Goal: Task Accomplishment & Management: Manage account settings

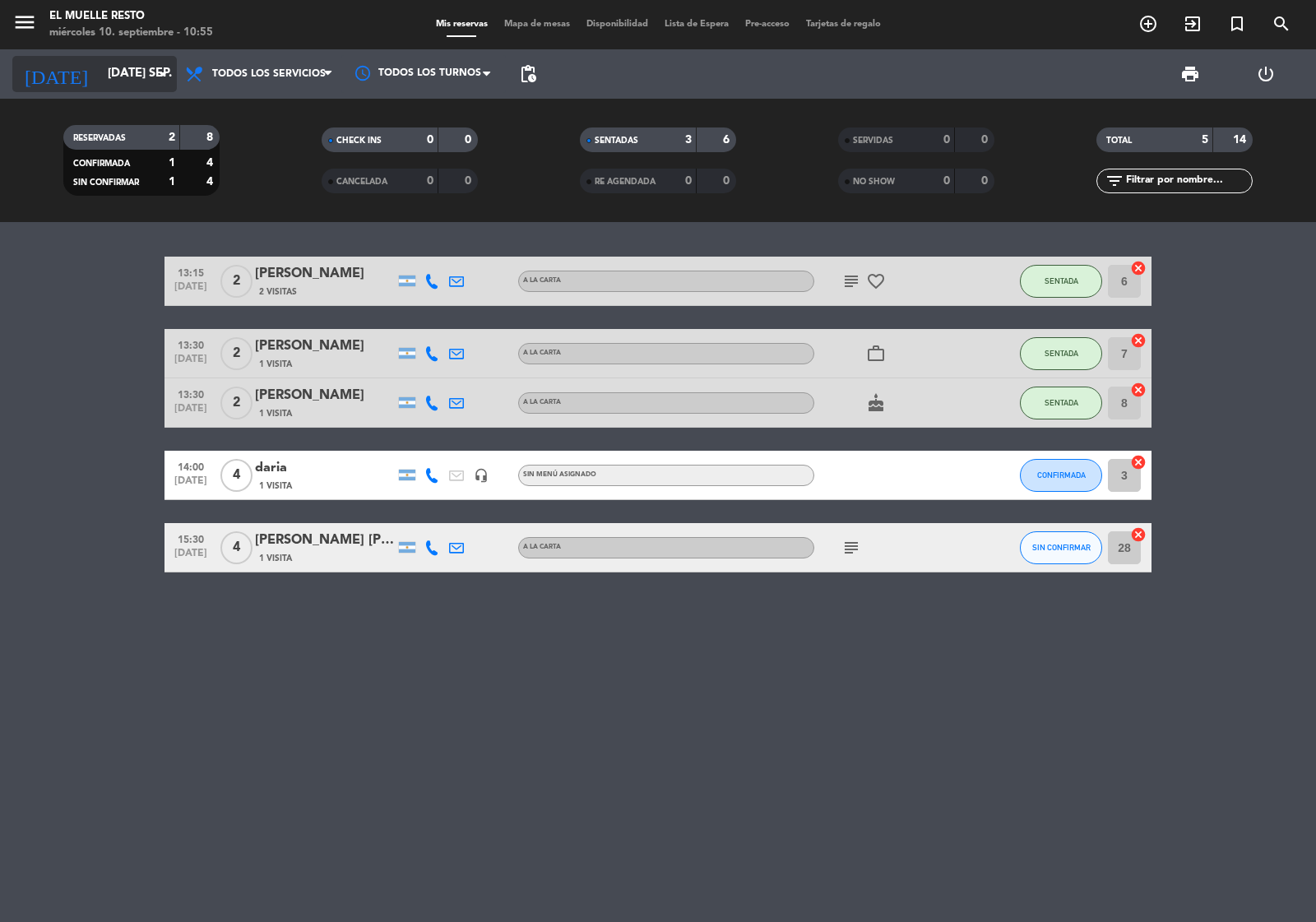
click at [130, 75] on input "[DATE] sep." at bounding box center [179, 73] width 159 height 31
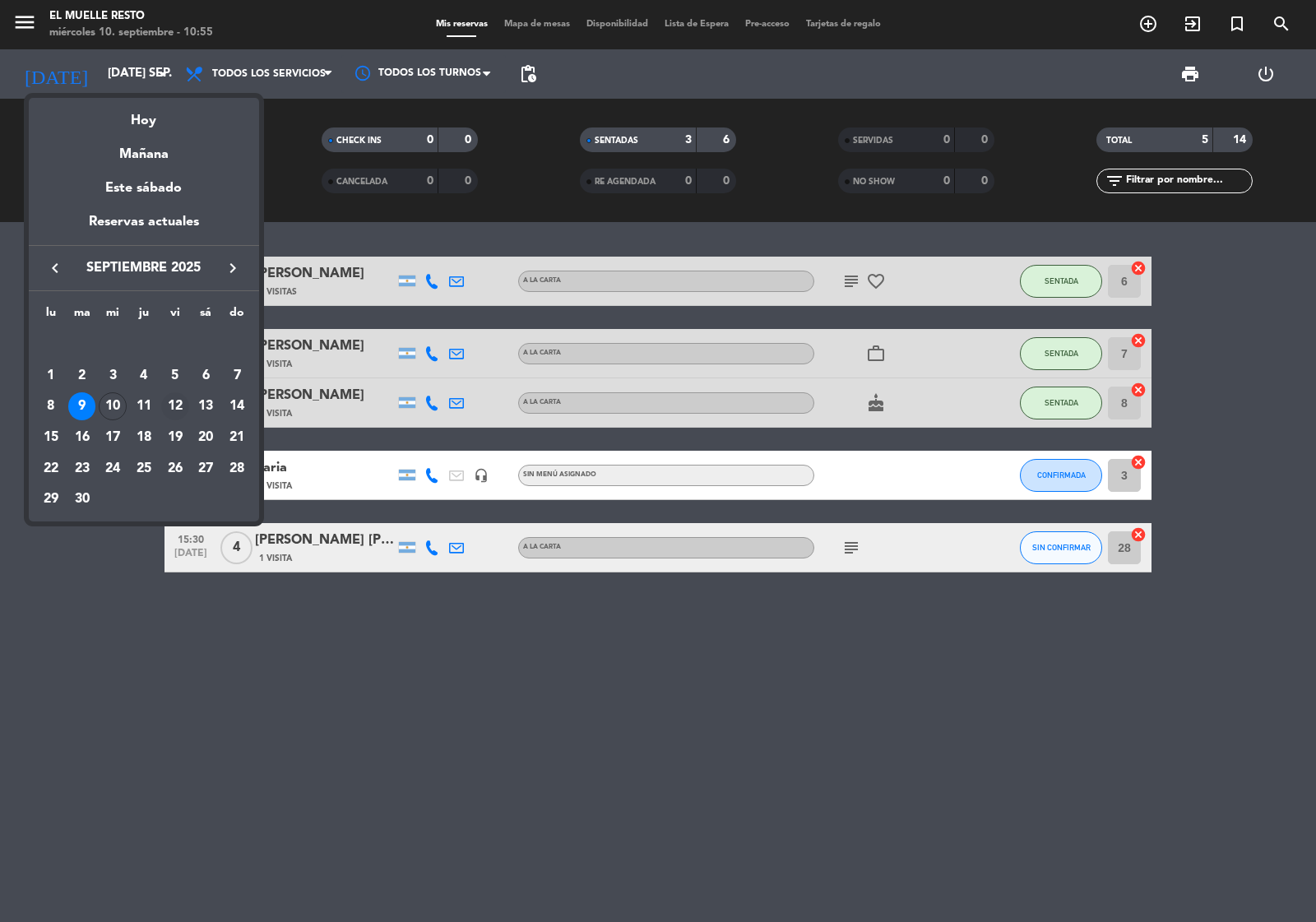
click at [177, 406] on div "12" at bounding box center [175, 406] width 28 height 28
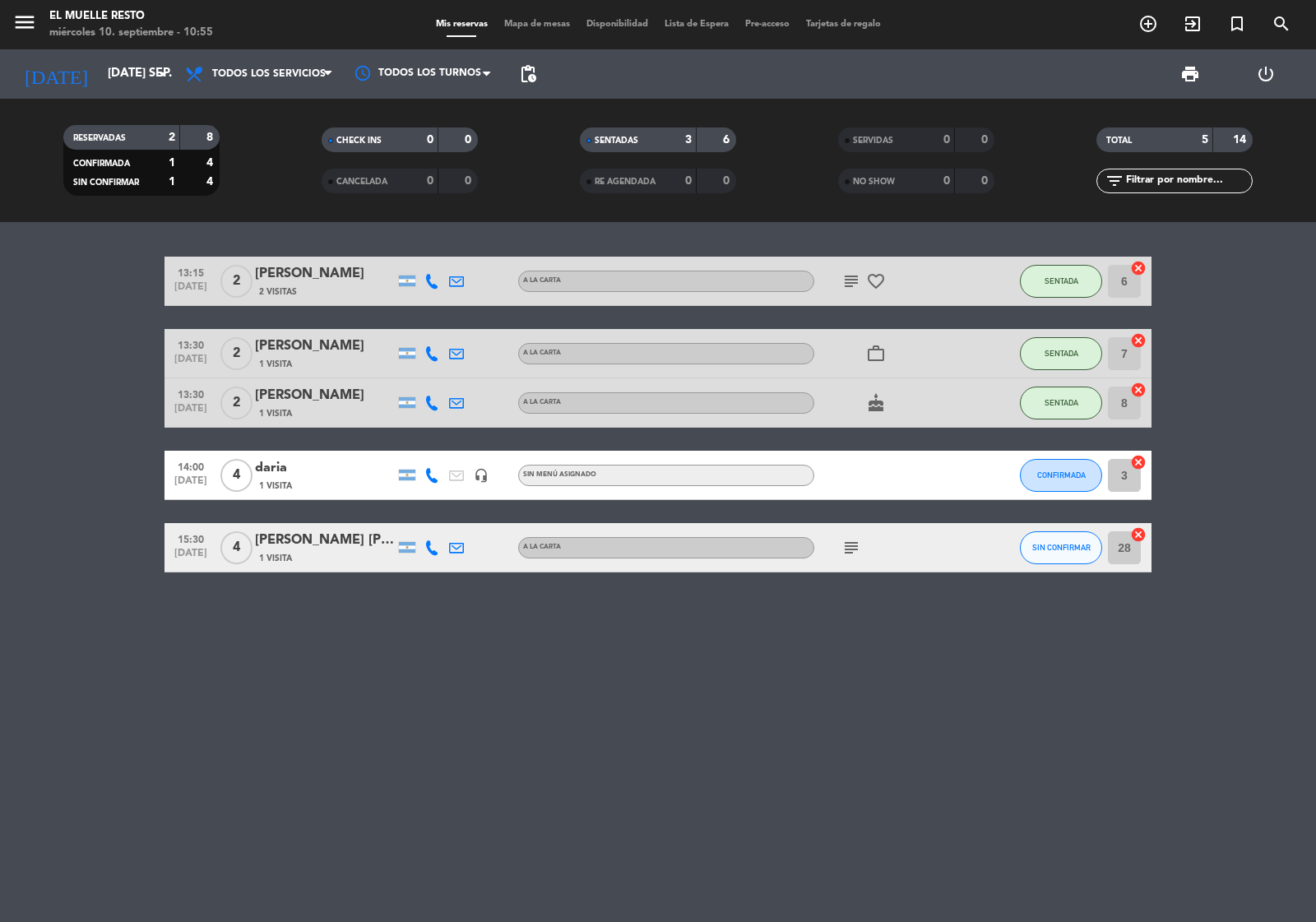
type input "vie. [DATE]"
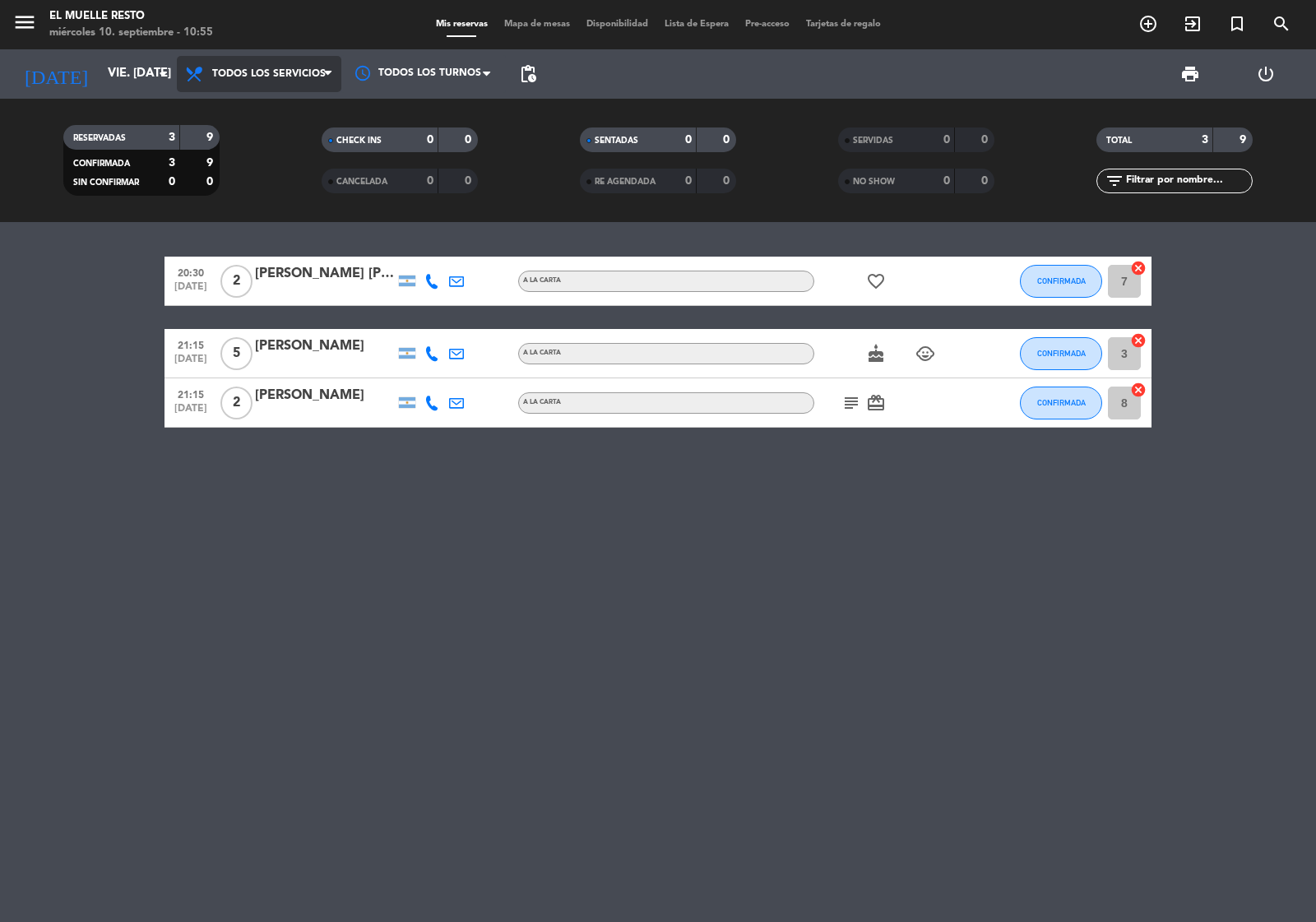
click at [335, 62] on span "Todos los servicios" at bounding box center [259, 73] width 164 height 36
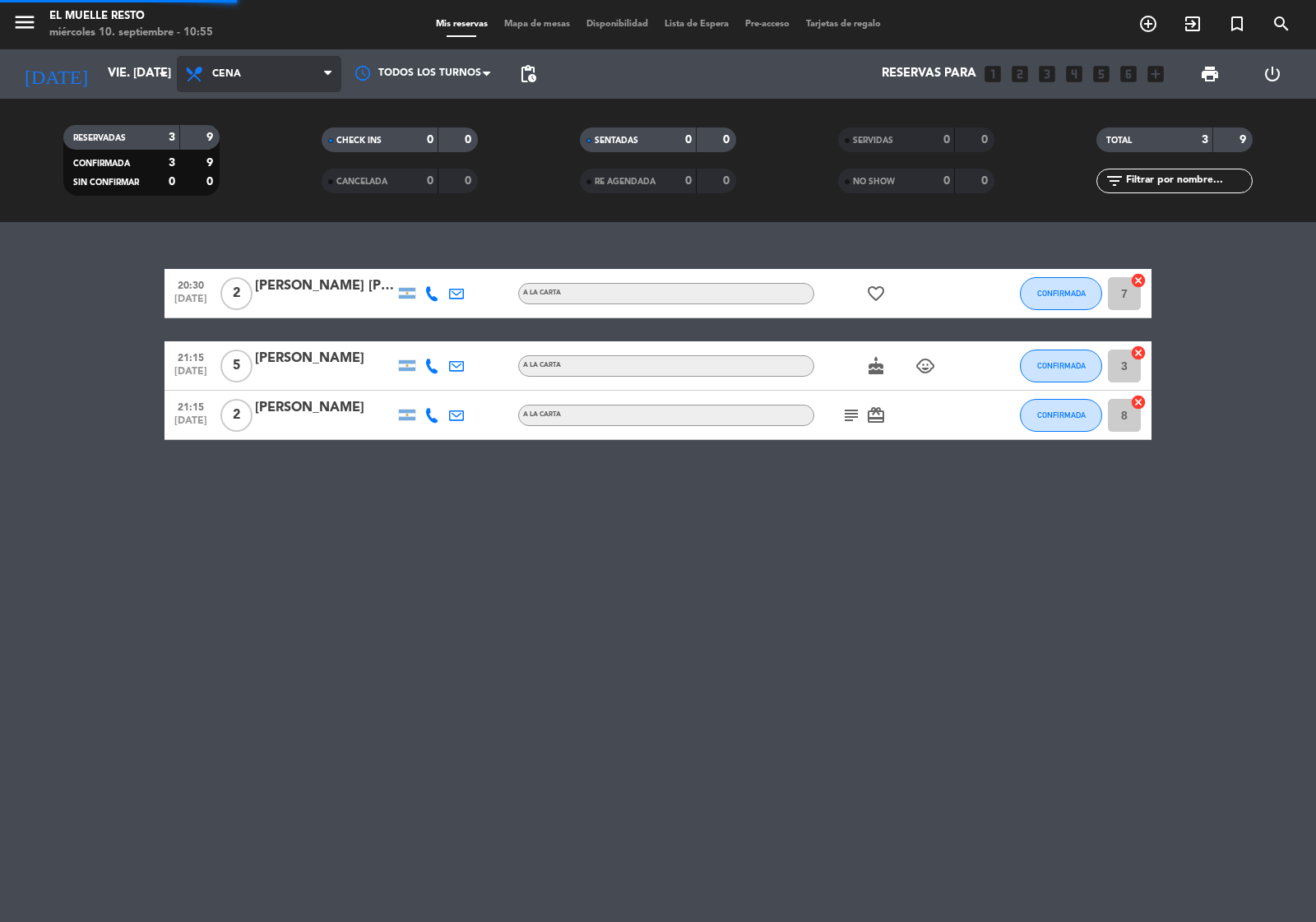
click at [247, 173] on div "menu El Muelle Resto miércoles 10. septiembre - 10:55 Mis reservas Mapa de mesa…" at bounding box center [658, 111] width 1316 height 222
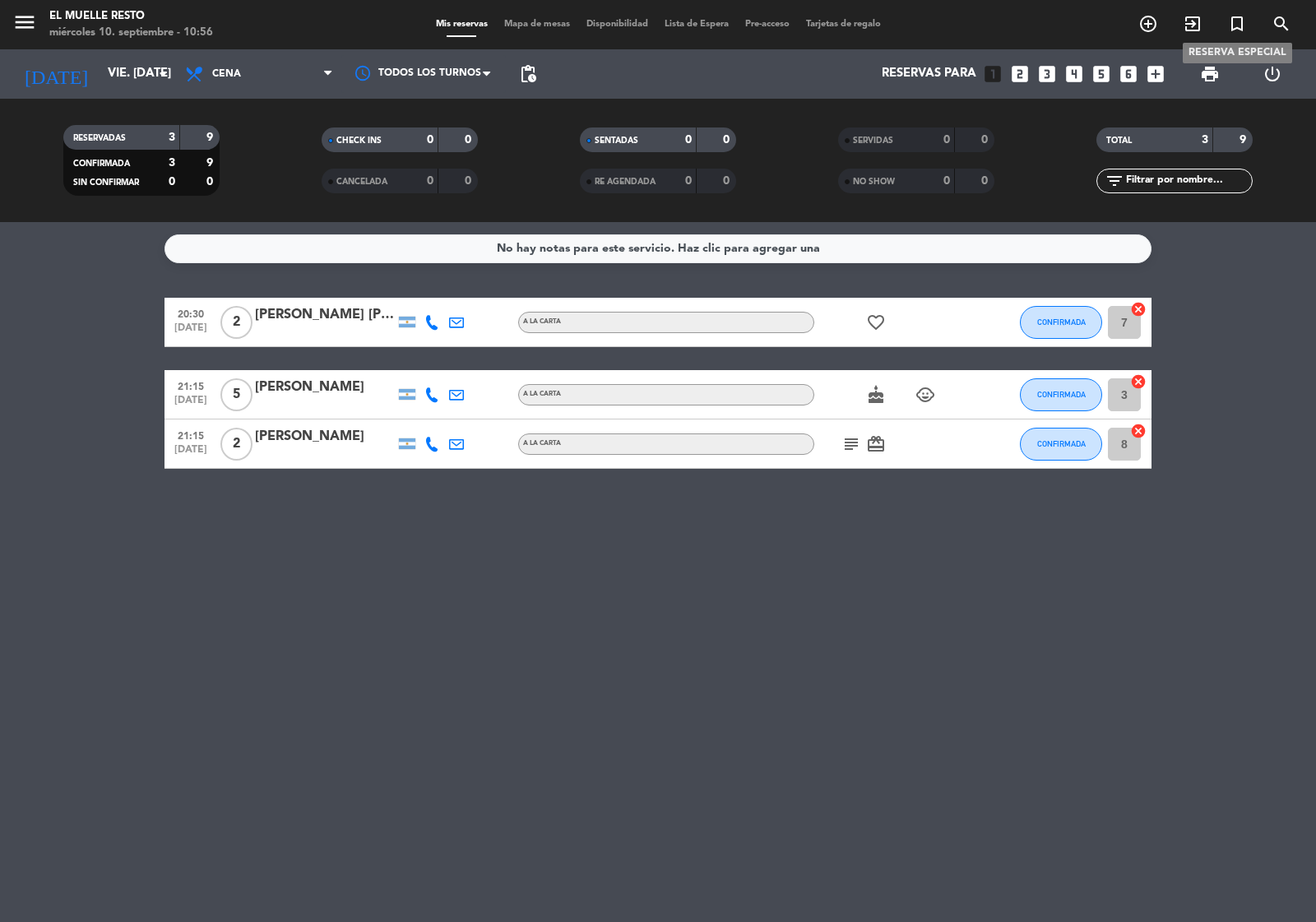
click at [1234, 22] on icon "turned_in_not" at bounding box center [1238, 24] width 20 height 20
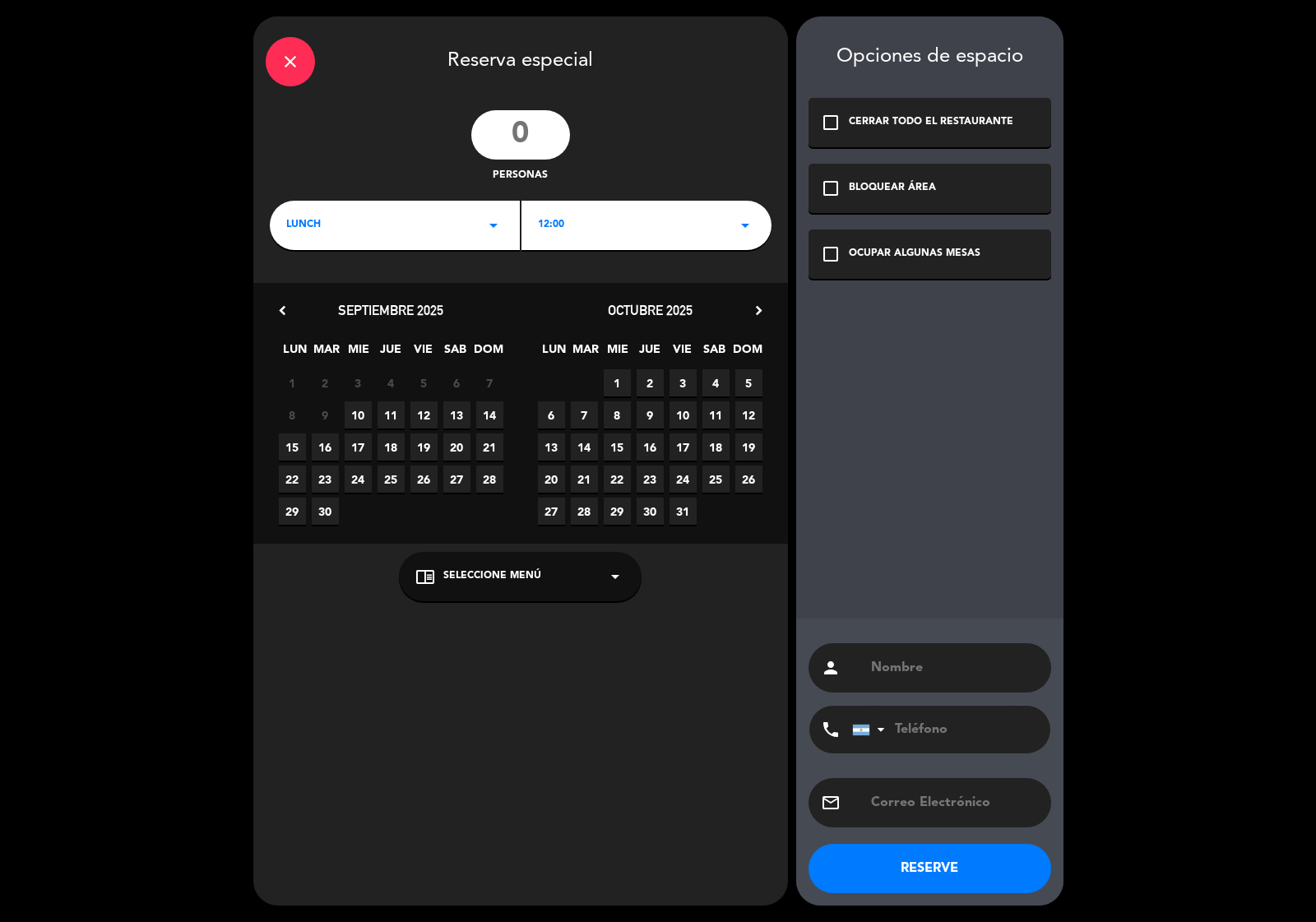
click at [491, 226] on icon "arrow_drop_down" at bounding box center [494, 225] width 20 height 20
click at [295, 297] on div "Cena" at bounding box center [395, 295] width 217 height 17
click at [747, 224] on icon "arrow_drop_down" at bounding box center [745, 225] width 20 height 20
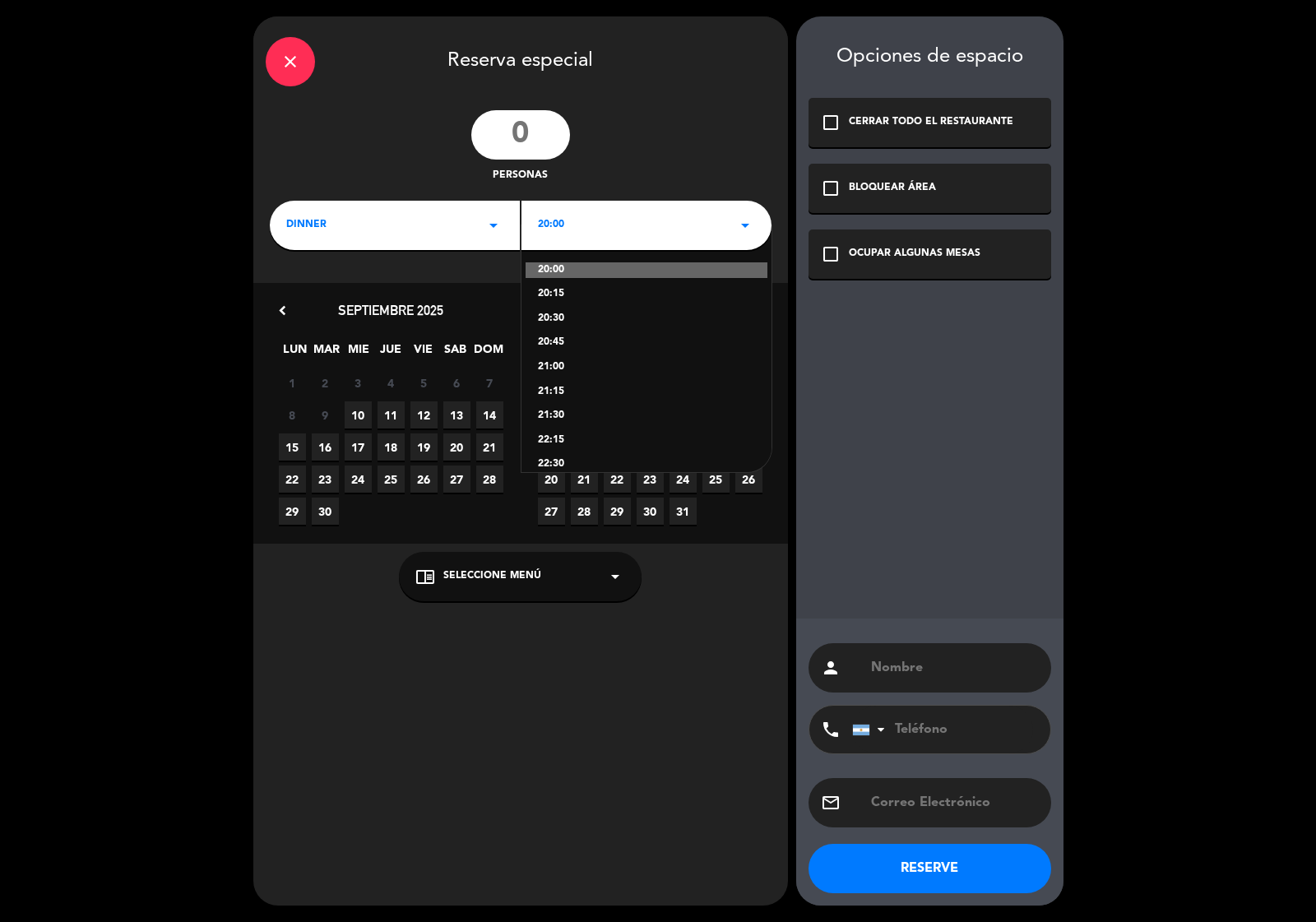
click at [557, 438] on div "22:15" at bounding box center [647, 441] width 217 height 17
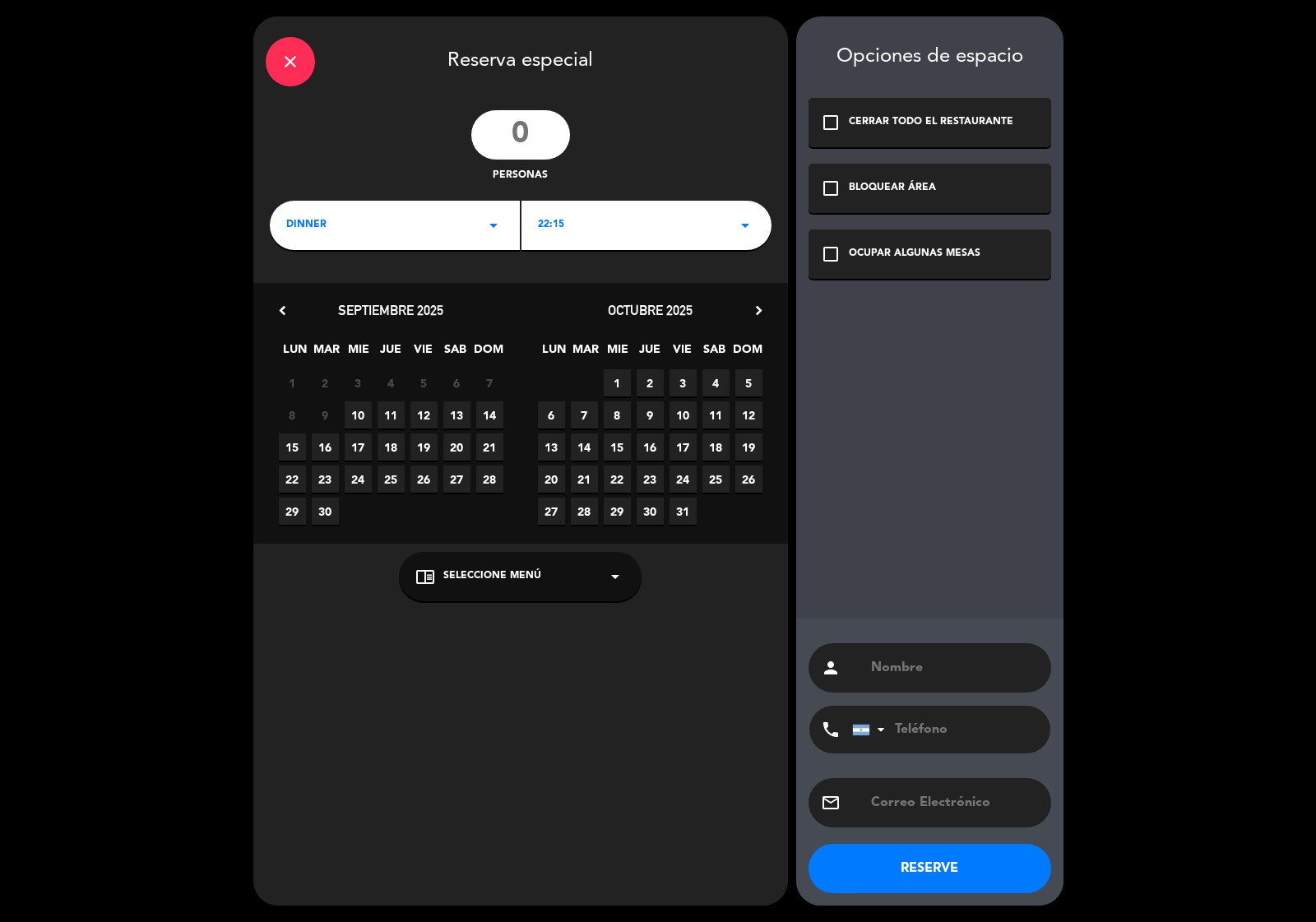
click at [424, 409] on span "12" at bounding box center [424, 415] width 28 height 28
click at [835, 253] on icon "check_box_outline_blank" at bounding box center [831, 254] width 20 height 20
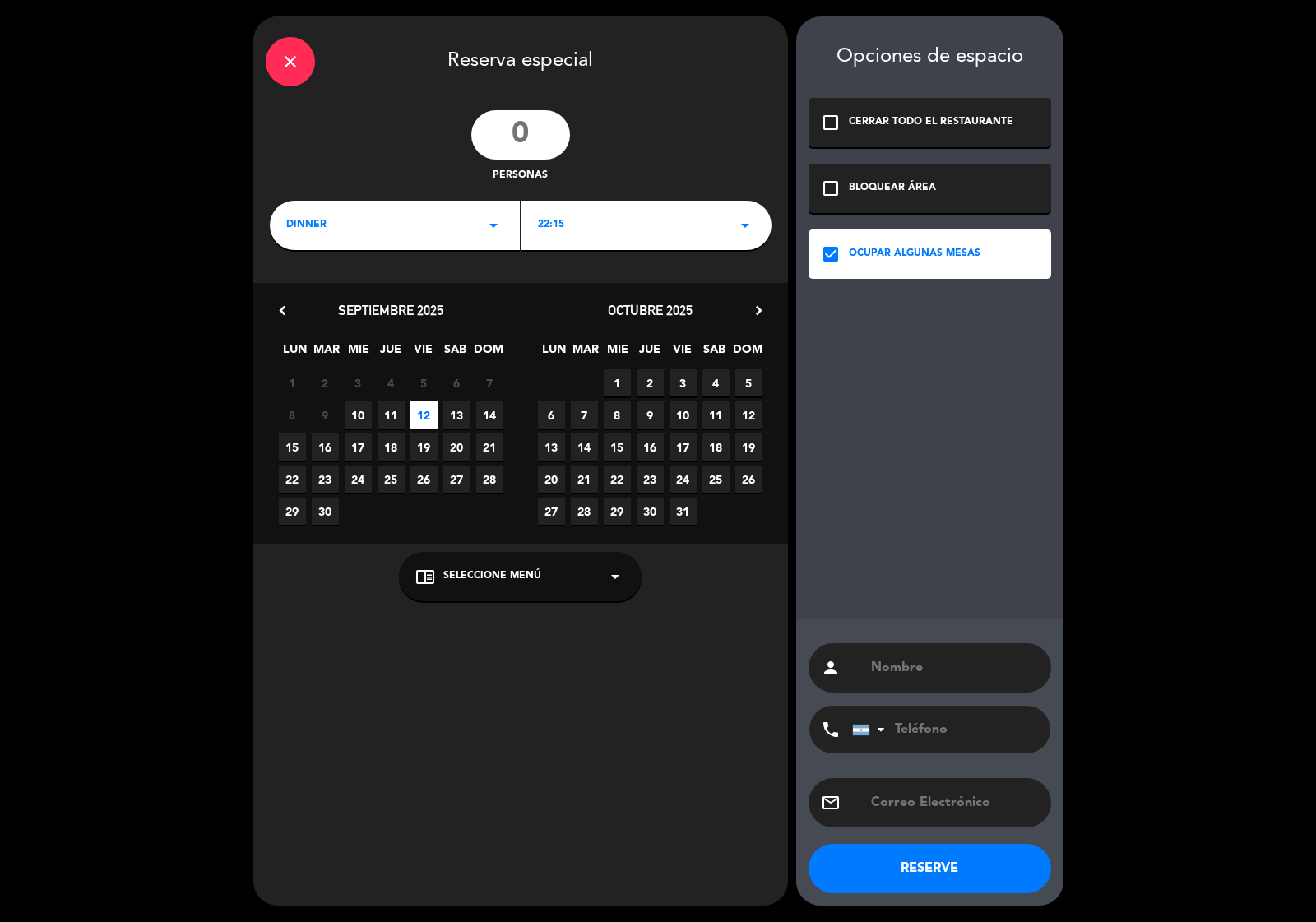
click at [507, 130] on input "number" at bounding box center [521, 134] width 98 height 49
type input "500"
click at [876, 668] on input "text" at bounding box center [954, 668] width 169 height 23
type input "evento"
click at [880, 870] on button "RESERVE" at bounding box center [930, 869] width 243 height 49
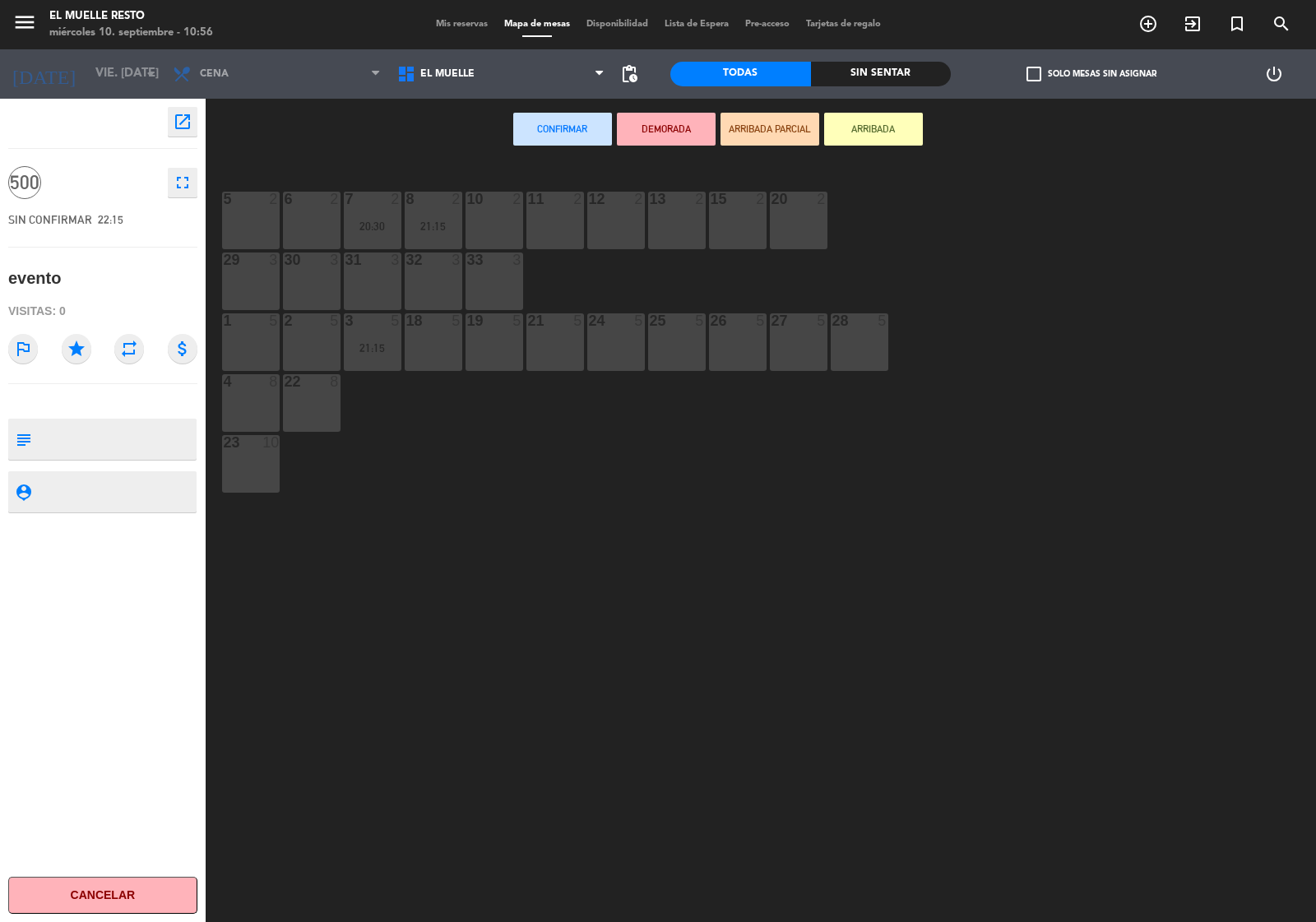
click at [260, 215] on div "5 2" at bounding box center [250, 220] width 58 height 58
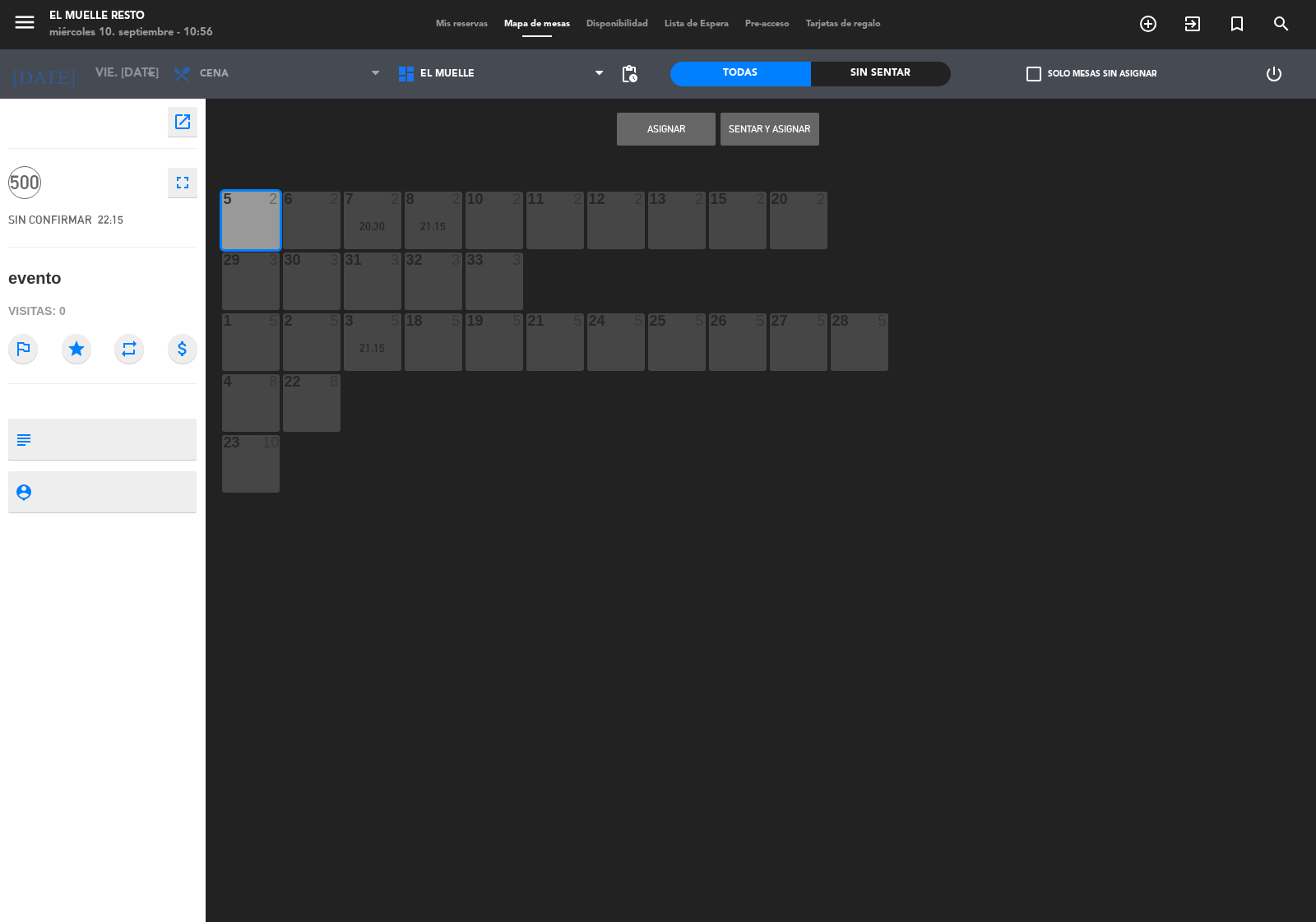
click at [325, 224] on div "6 2" at bounding box center [311, 220] width 58 height 58
click at [364, 220] on div "20:30" at bounding box center [372, 226] width 58 height 12
click at [424, 215] on div "8 2 21:15" at bounding box center [433, 220] width 58 height 58
click at [475, 215] on div "10 2" at bounding box center [494, 220] width 58 height 58
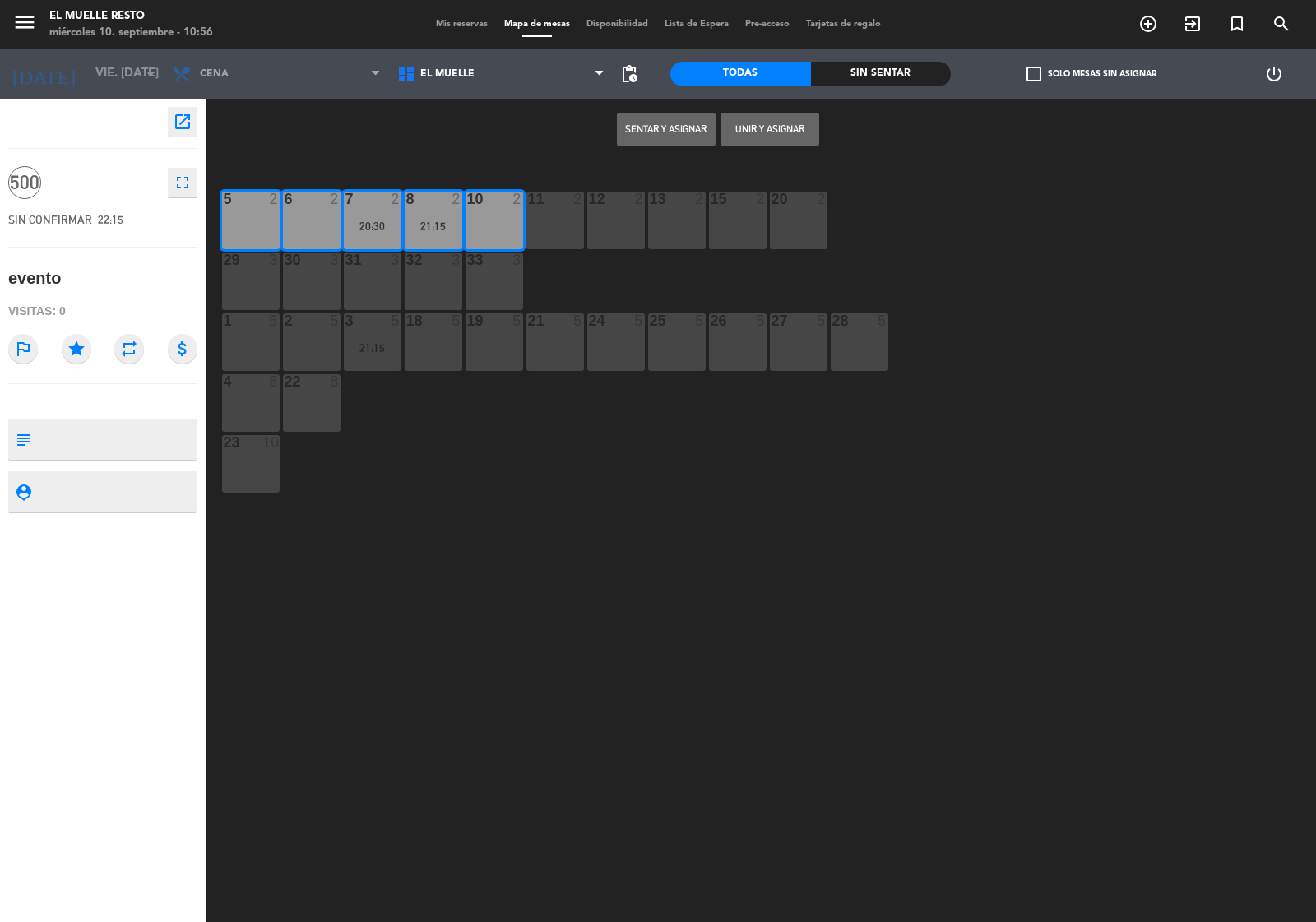
click at [537, 215] on div "11 2" at bounding box center [555, 220] width 58 height 58
click at [602, 214] on div "12 2" at bounding box center [616, 220] width 58 height 58
click at [698, 214] on div "13 2" at bounding box center [677, 220] width 58 height 58
click at [734, 216] on div "15 2" at bounding box center [738, 220] width 58 height 58
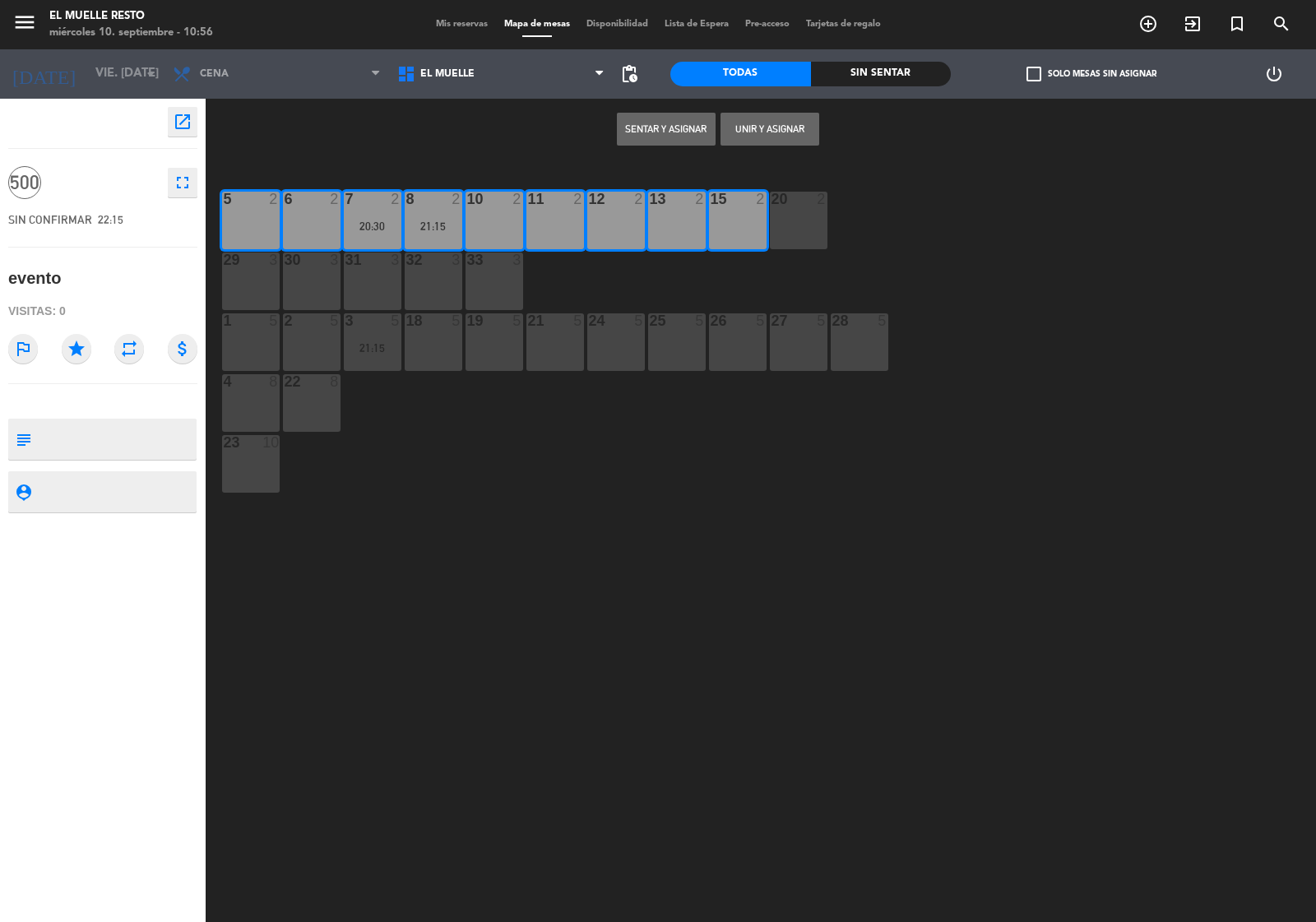
click at [782, 228] on div "20 2" at bounding box center [799, 220] width 58 height 58
click at [862, 366] on div "28 5" at bounding box center [860, 342] width 58 height 58
drag, startPoint x: 819, startPoint y: 359, endPoint x: 779, endPoint y: 355, distance: 40.2
click at [816, 359] on div "27 5" at bounding box center [799, 342] width 58 height 58
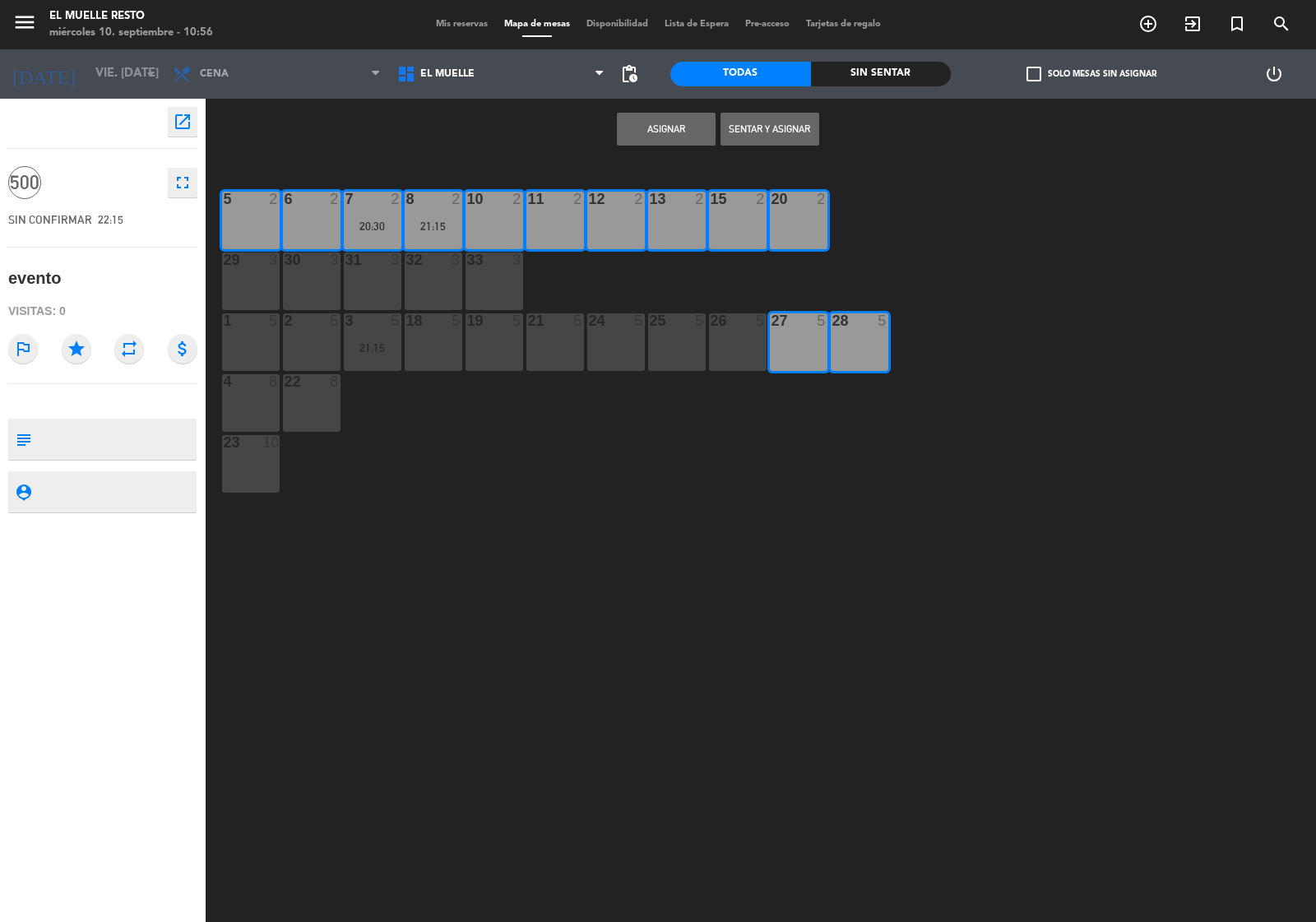
drag, startPoint x: 726, startPoint y: 354, endPoint x: 698, endPoint y: 355, distance: 28.0
click at [725, 354] on div "26 5" at bounding box center [738, 342] width 58 height 58
click at [675, 350] on div "25 5" at bounding box center [677, 342] width 58 height 58
drag, startPoint x: 621, startPoint y: 359, endPoint x: 597, endPoint y: 360, distance: 24.0
click at [619, 359] on div "24 5" at bounding box center [616, 342] width 58 height 58
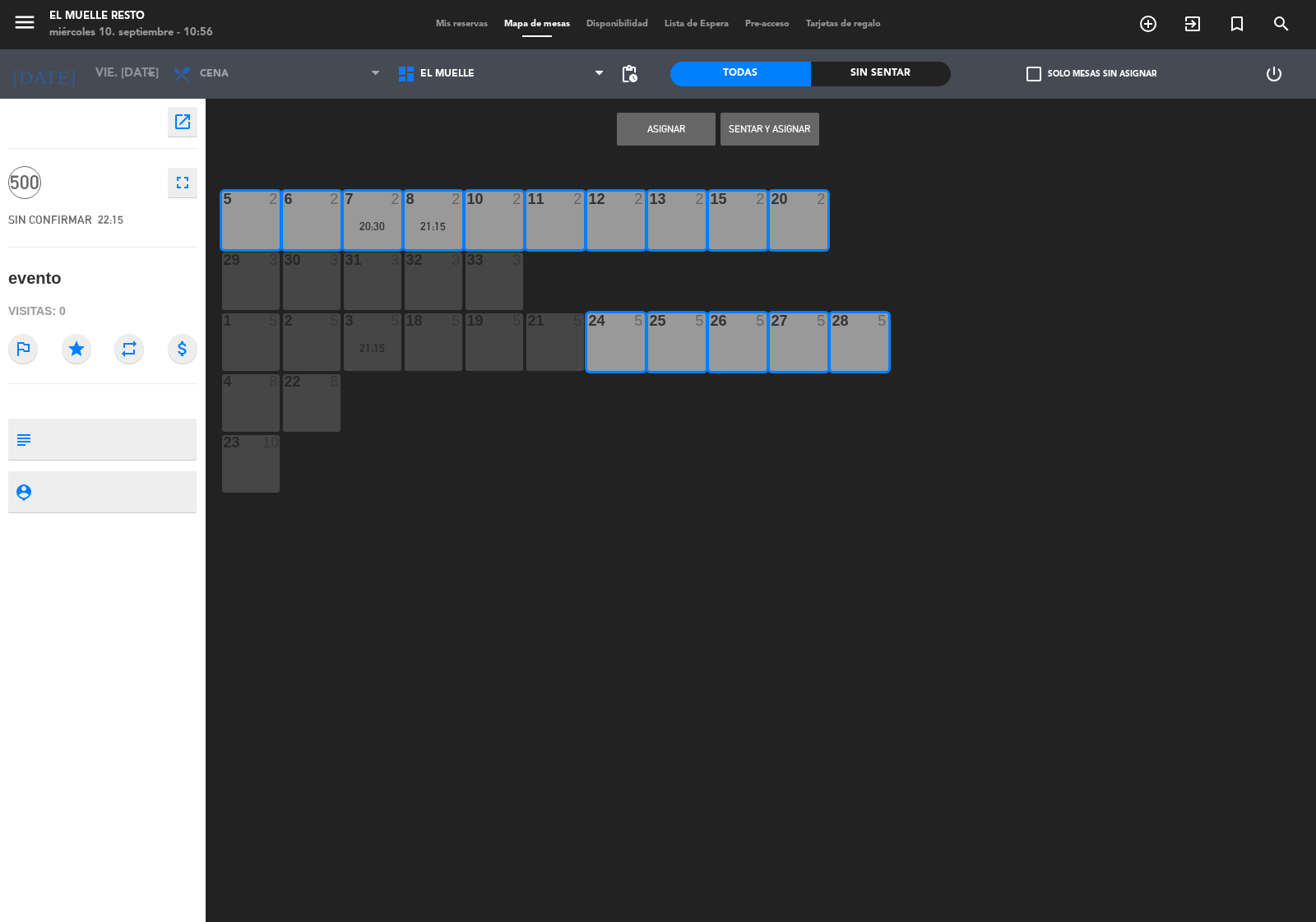
click at [553, 355] on div "21 5" at bounding box center [555, 342] width 58 height 58
click at [484, 356] on div "19 5" at bounding box center [494, 342] width 58 height 58
click at [484, 286] on div "33 3" at bounding box center [494, 281] width 58 height 58
click at [449, 281] on div "32 3" at bounding box center [433, 281] width 58 height 58
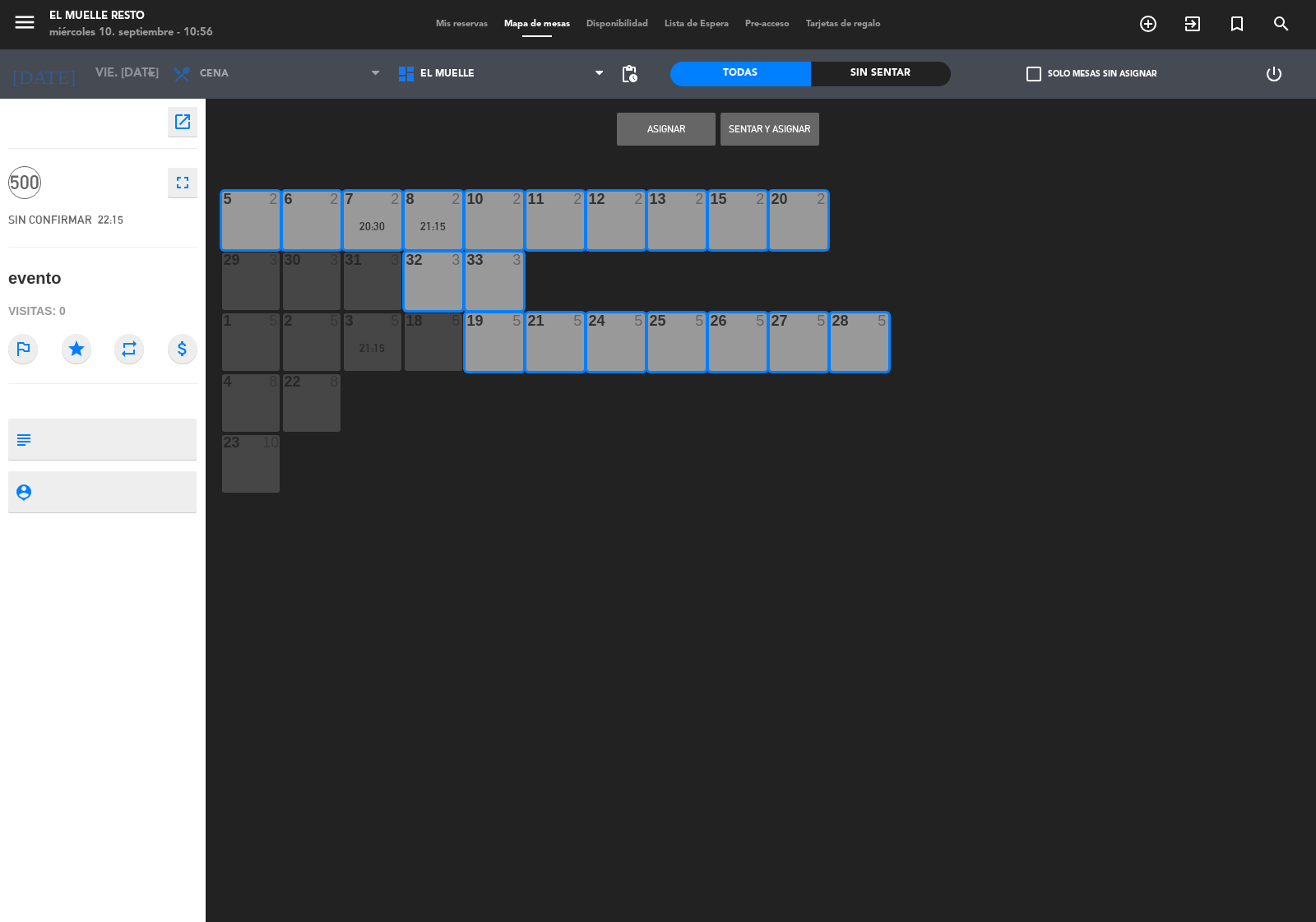
click at [437, 346] on div "18 5" at bounding box center [433, 342] width 58 height 58
click at [365, 342] on div "21:15" at bounding box center [372, 348] width 58 height 12
click at [368, 280] on div "31 3" at bounding box center [372, 281] width 58 height 58
click at [327, 280] on div "30 3" at bounding box center [311, 281] width 58 height 58
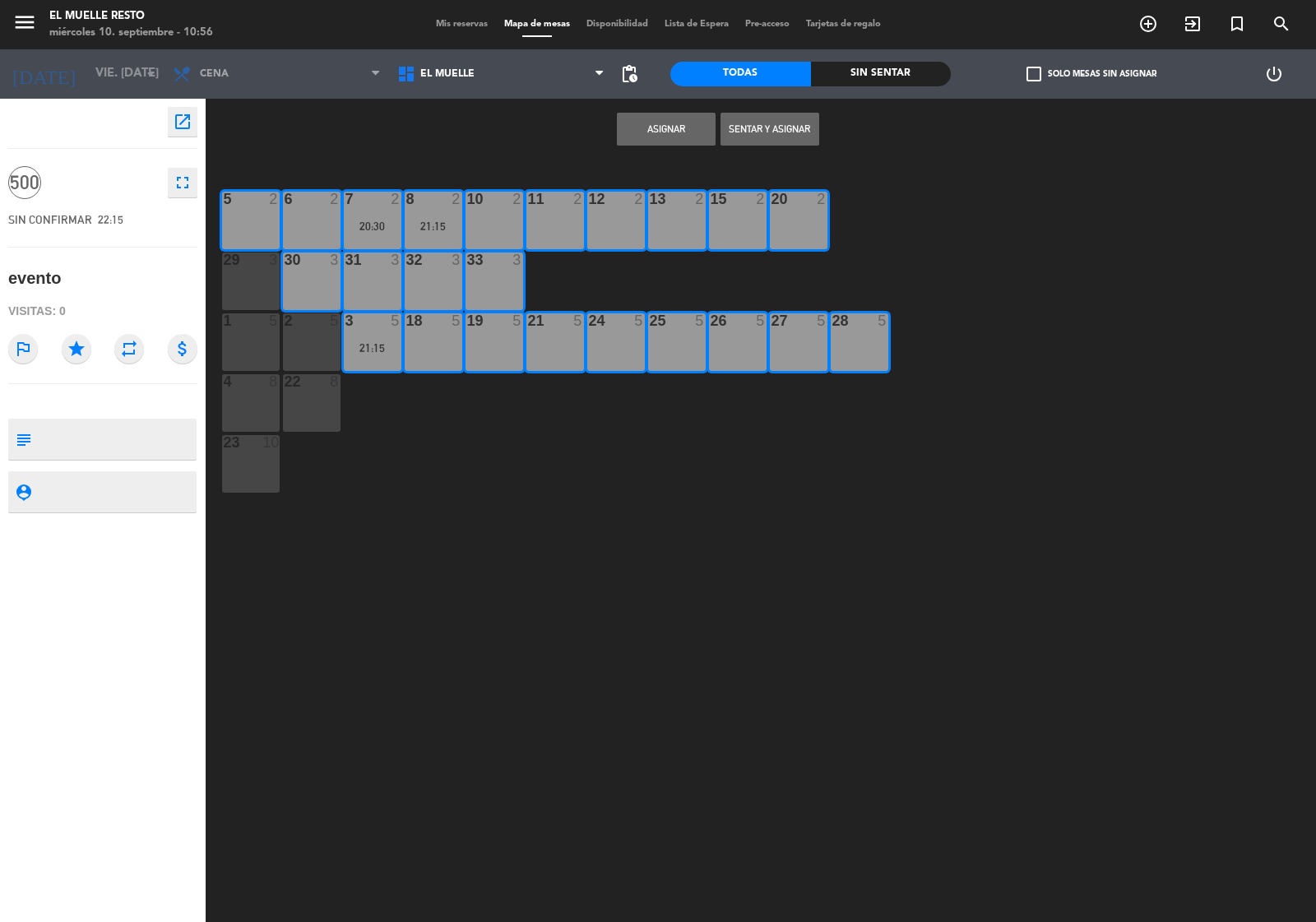
drag, startPoint x: 320, startPoint y: 340, endPoint x: 315, endPoint y: 347, distance: 8.6
click at [320, 341] on div "2 5" at bounding box center [311, 342] width 58 height 58
click at [264, 348] on div "1 5" at bounding box center [250, 342] width 58 height 58
click at [252, 289] on div "29 3" at bounding box center [250, 281] width 58 height 58
drag, startPoint x: 249, startPoint y: 386, endPoint x: 302, endPoint y: 418, distance: 61.9
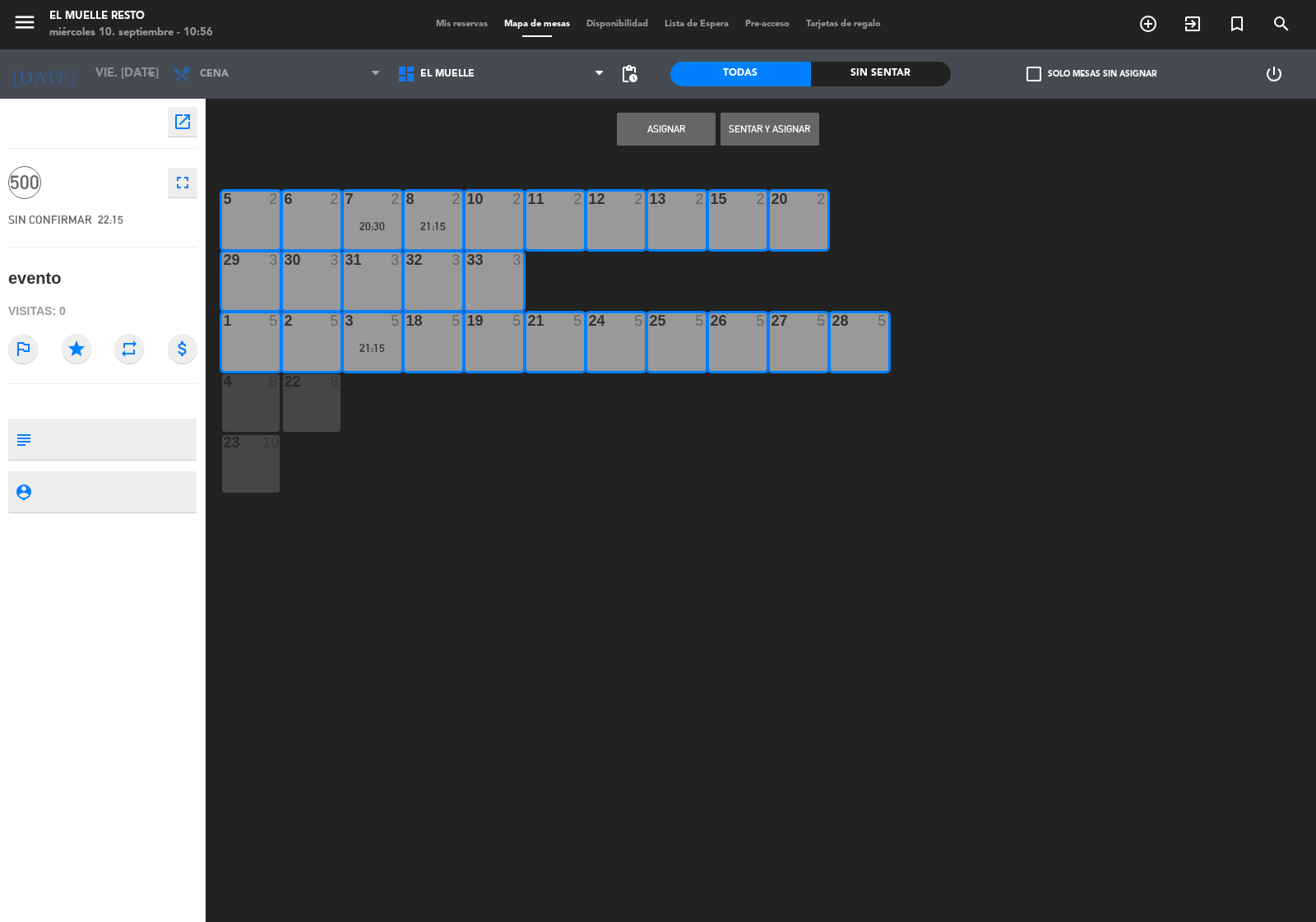
click at [251, 388] on div "4 8" at bounding box center [250, 383] width 58 height 17
drag, startPoint x: 337, startPoint y: 421, endPoint x: 239, endPoint y: 440, distance: 99.8
click at [335, 421] on div "22 8" at bounding box center [311, 403] width 58 height 58
drag, startPoint x: 235, startPoint y: 453, endPoint x: 251, endPoint y: 457, distance: 16.5
click at [240, 456] on div "23 10" at bounding box center [250, 464] width 58 height 58
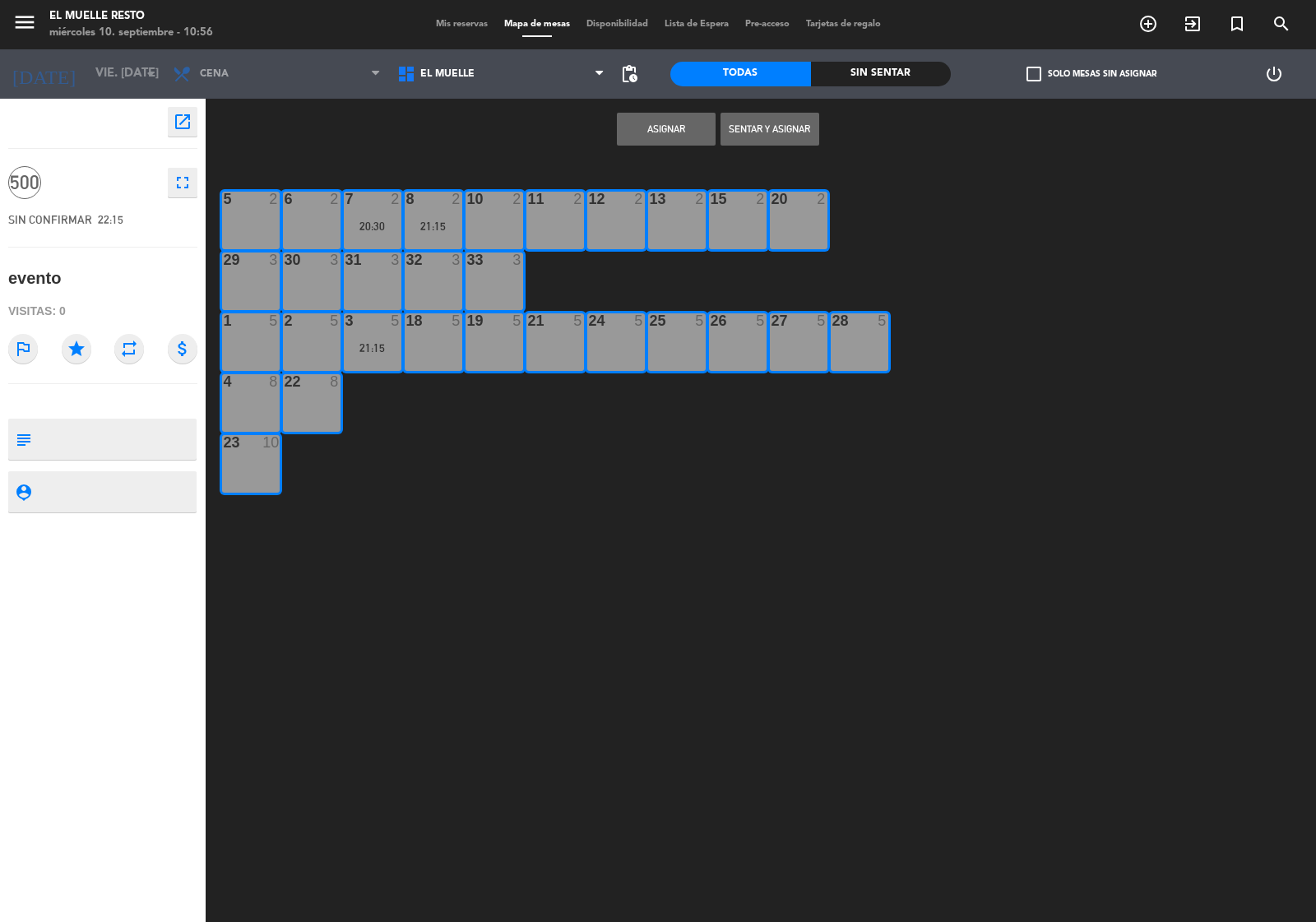
click at [663, 132] on button "Asignar" at bounding box center [666, 128] width 98 height 33
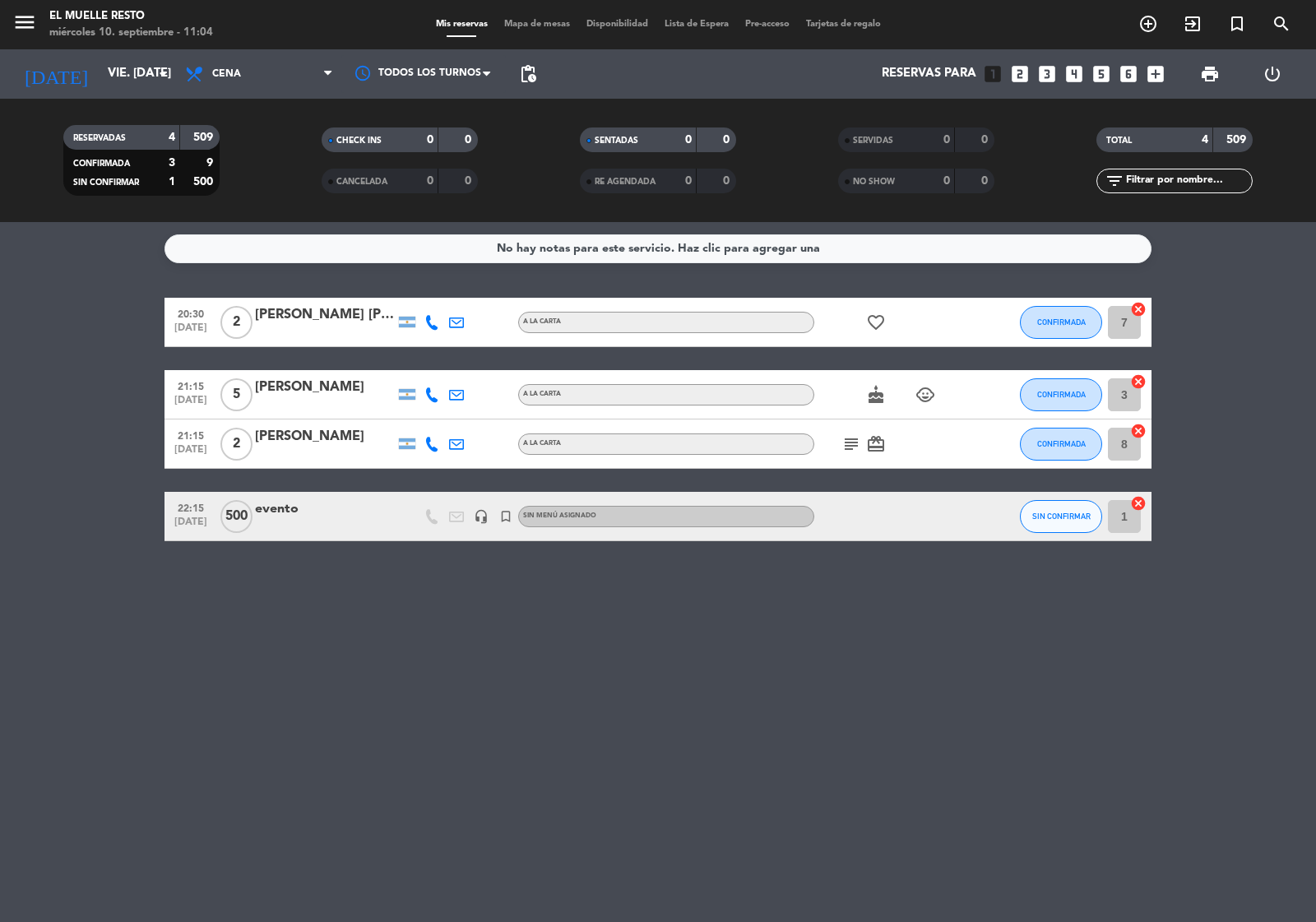
click at [124, 53] on div "[DATE] vie. [DATE] arrow_drop_down" at bounding box center [94, 73] width 164 height 49
click at [142, 72] on input "vie. [DATE]" at bounding box center [179, 73] width 159 height 31
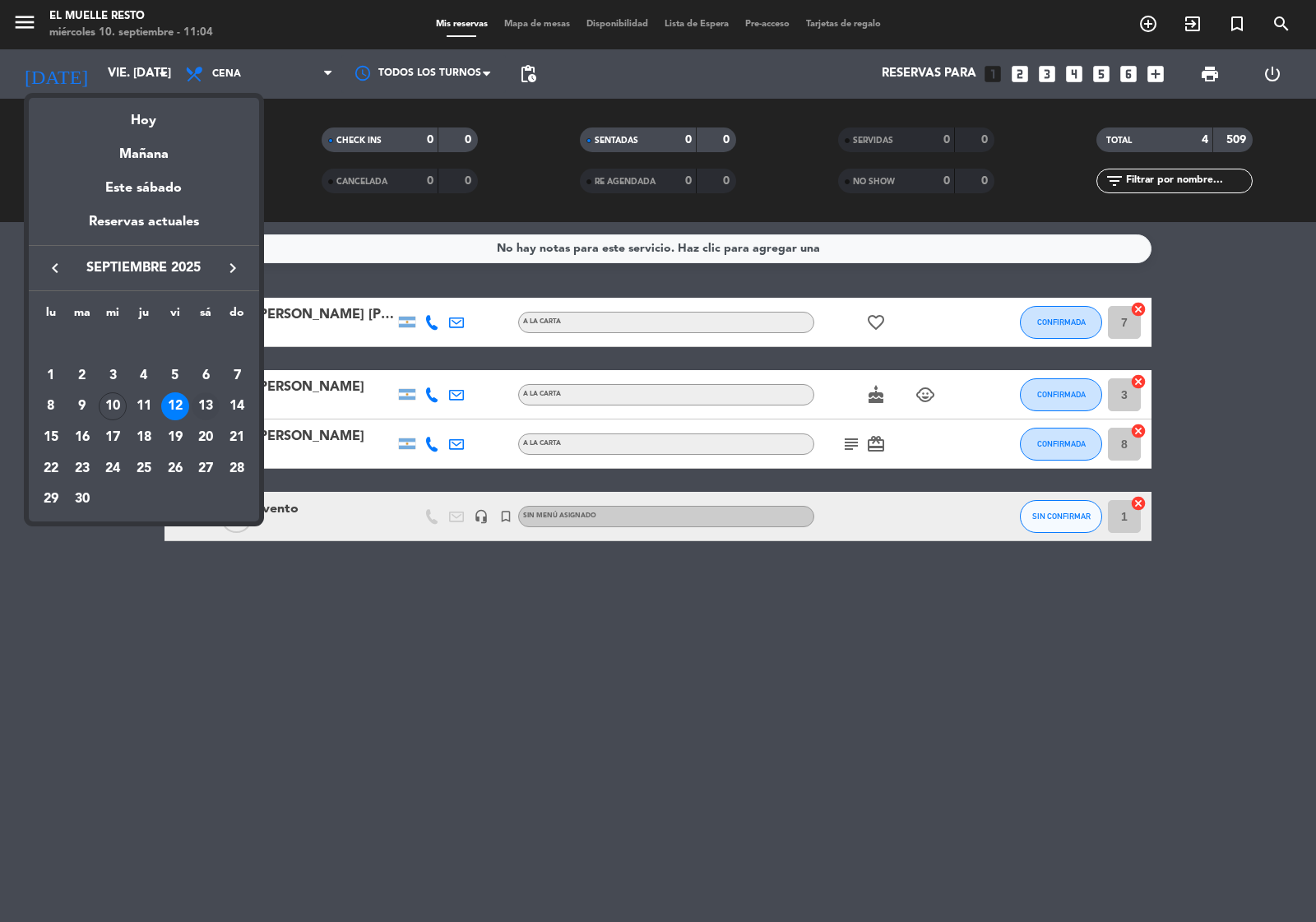
click at [204, 401] on div "13" at bounding box center [206, 406] width 28 height 28
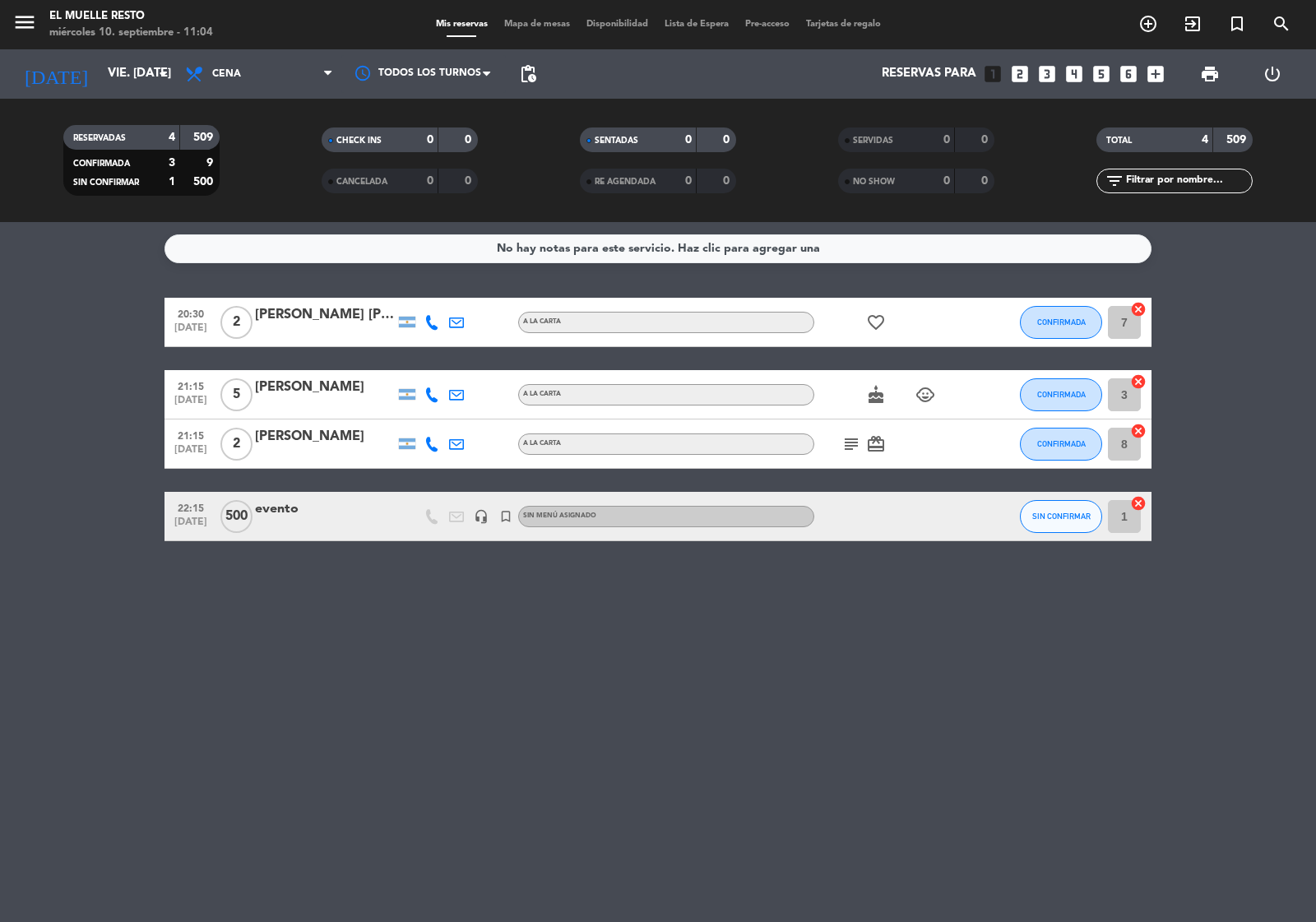
type input "sáb. [DATE]"
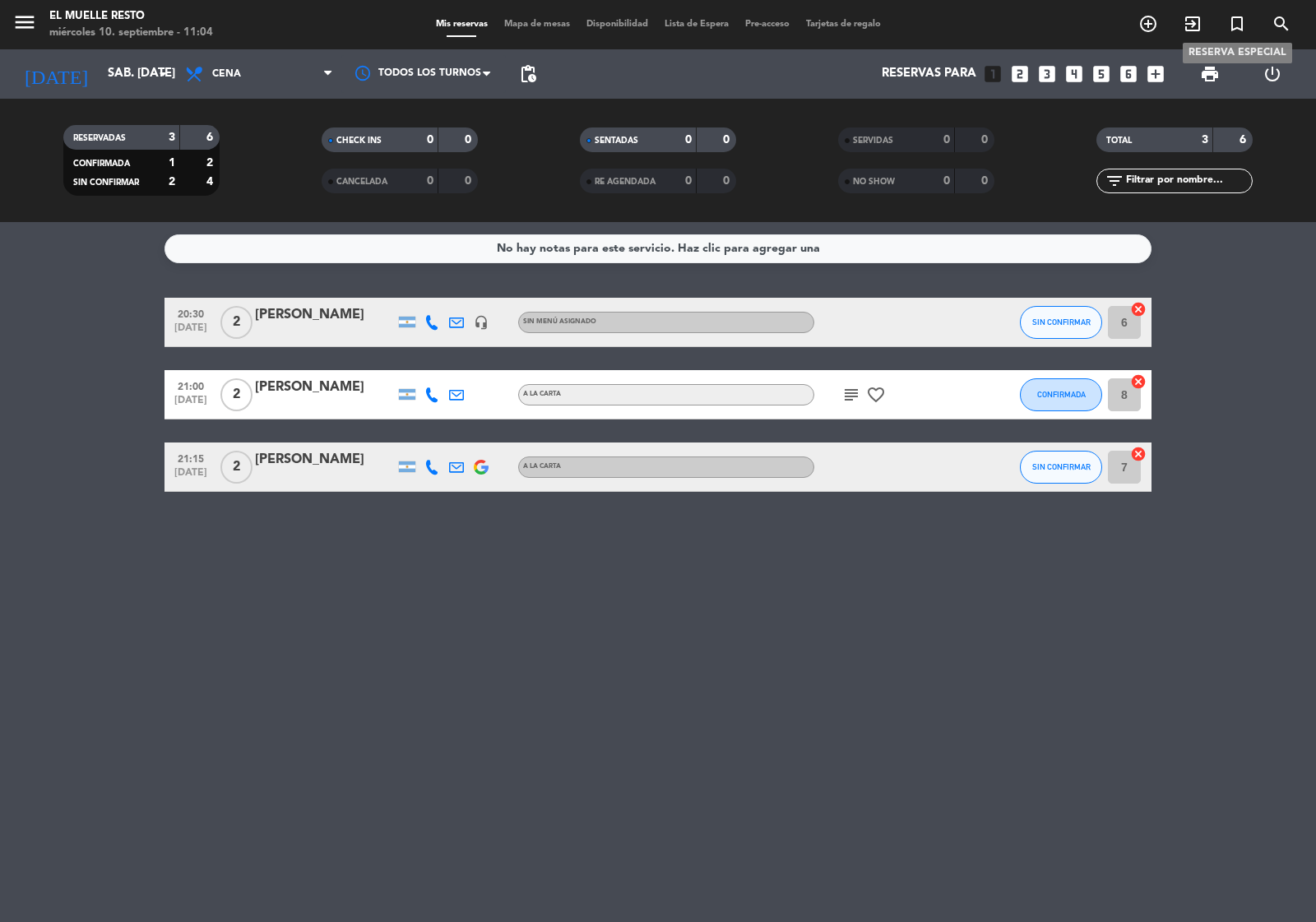
click at [1233, 29] on icon "turned_in_not" at bounding box center [1238, 24] width 20 height 20
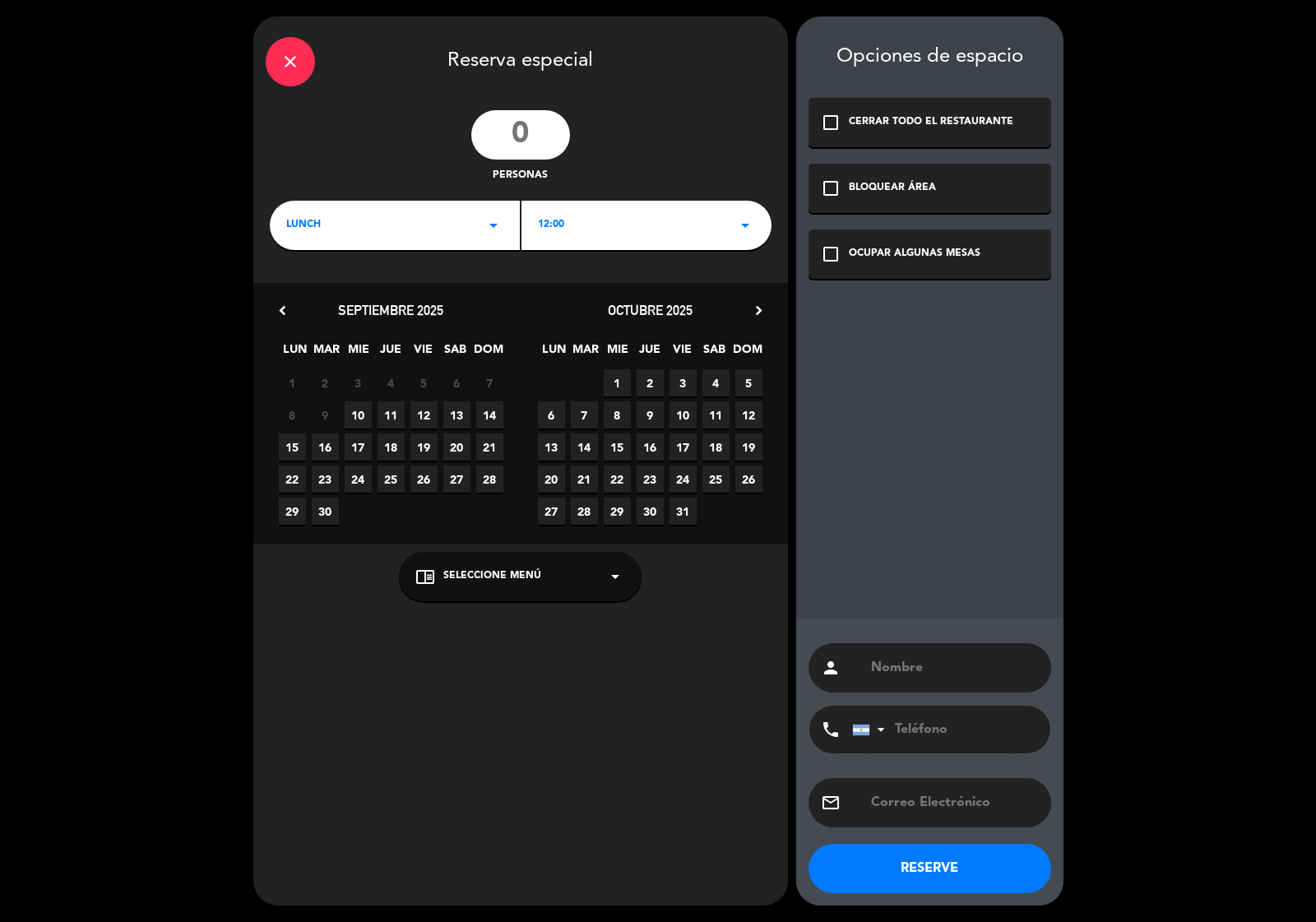
click at [514, 143] on input "number" at bounding box center [521, 134] width 98 height 49
type input "500"
click at [496, 224] on icon "arrow_drop_down" at bounding box center [494, 225] width 20 height 20
click at [301, 292] on div "Cena" at bounding box center [395, 295] width 217 height 17
click at [744, 219] on icon "arrow_drop_down" at bounding box center [745, 225] width 20 height 20
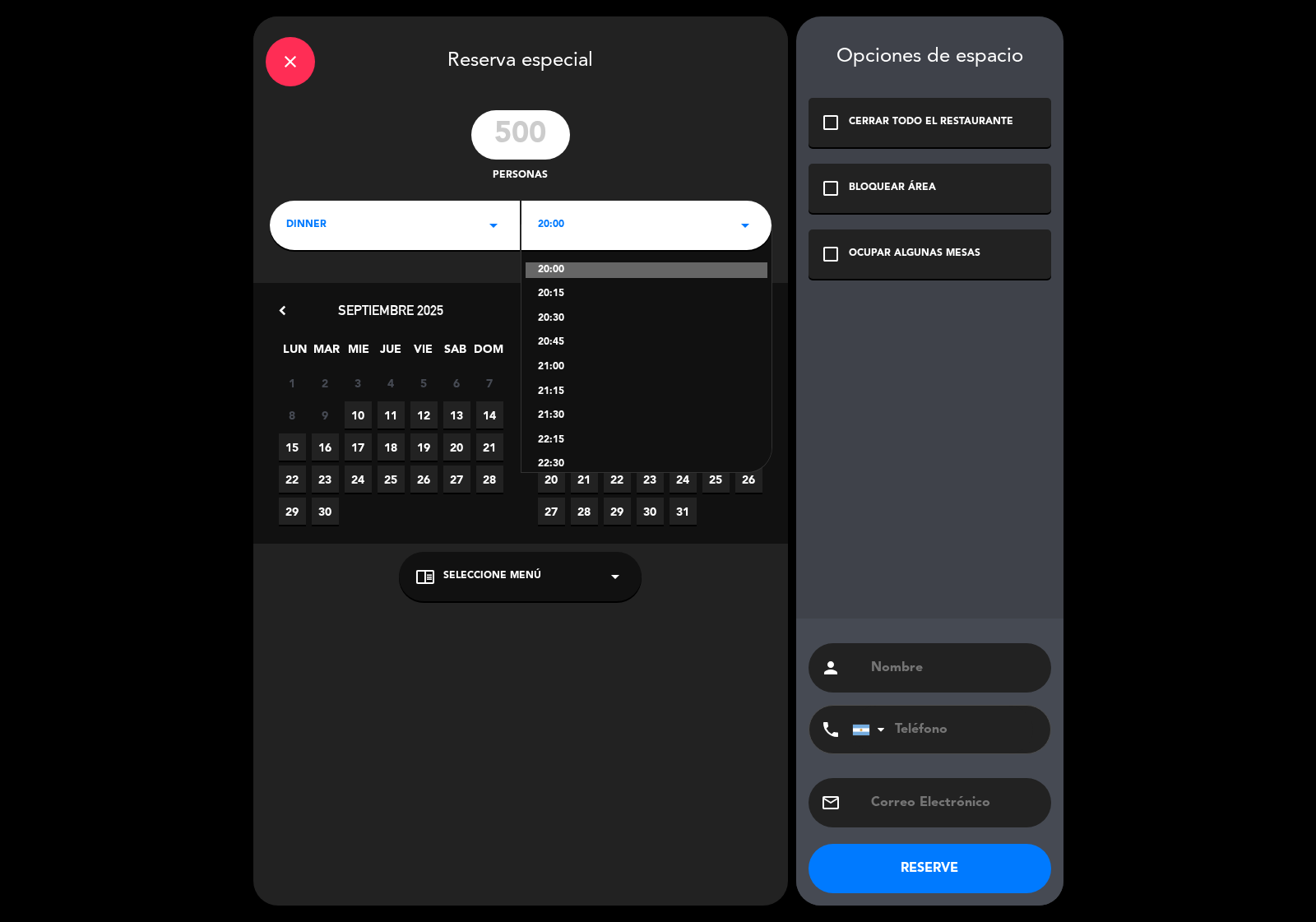
click at [557, 436] on div "22:15" at bounding box center [647, 441] width 217 height 17
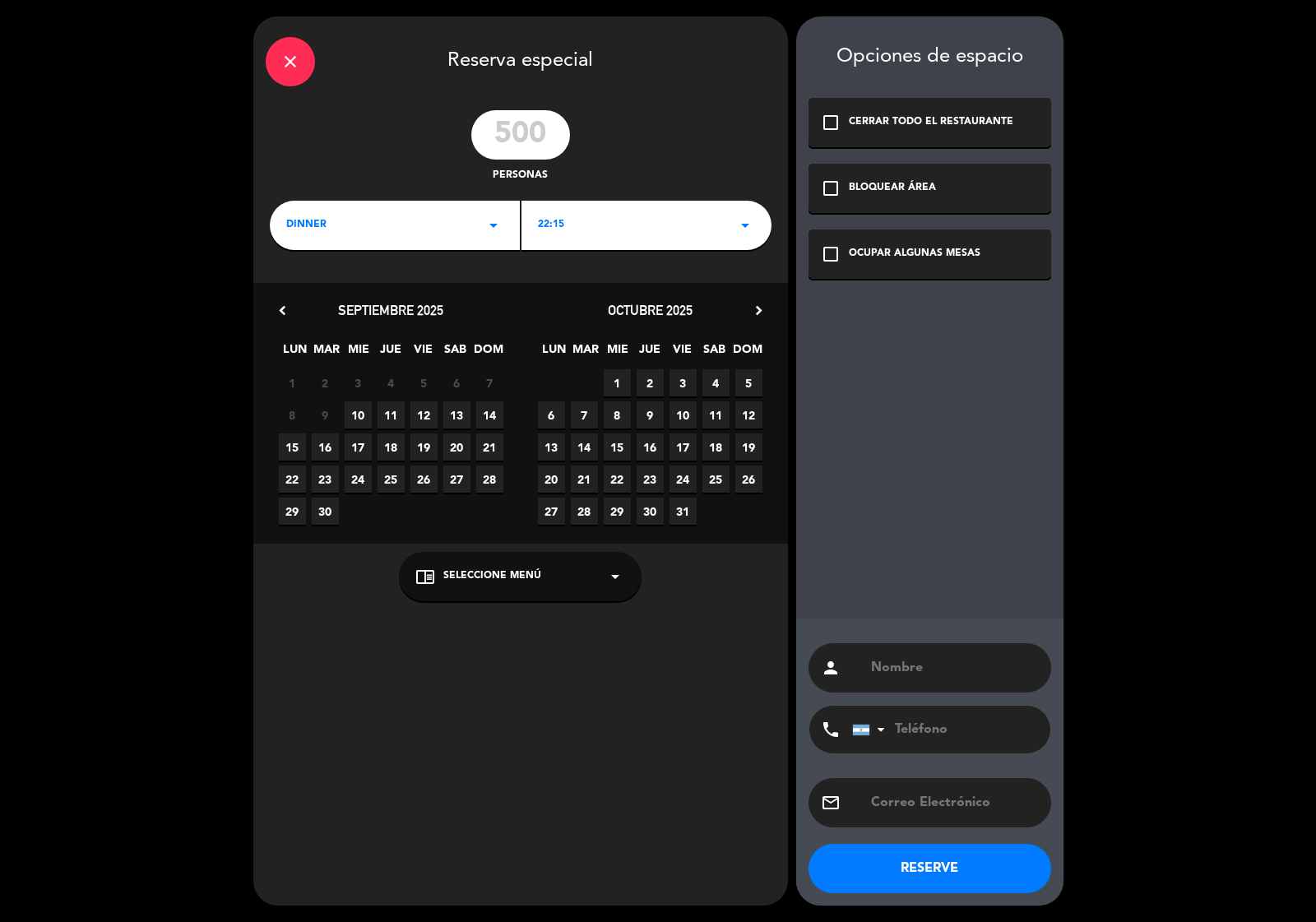
click at [455, 412] on span "13" at bounding box center [456, 415] width 28 height 28
click at [831, 240] on div "check_box_outline_blank OCUPAR ALGUNAS MESAS" at bounding box center [930, 254] width 243 height 49
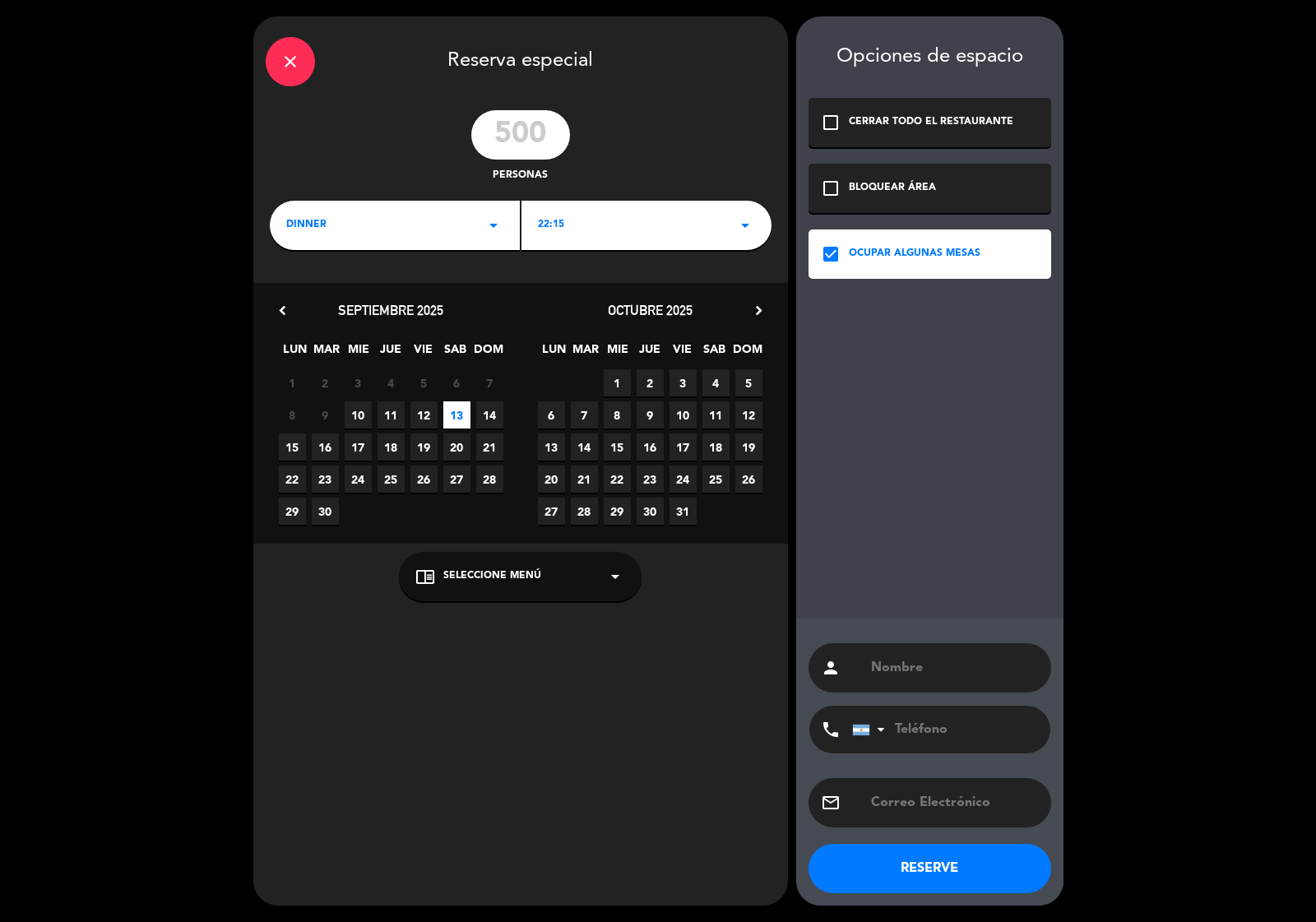
click at [944, 657] on input "text" at bounding box center [954, 668] width 169 height 23
type input "evento"
click at [927, 856] on button "RESERVE" at bounding box center [930, 869] width 243 height 49
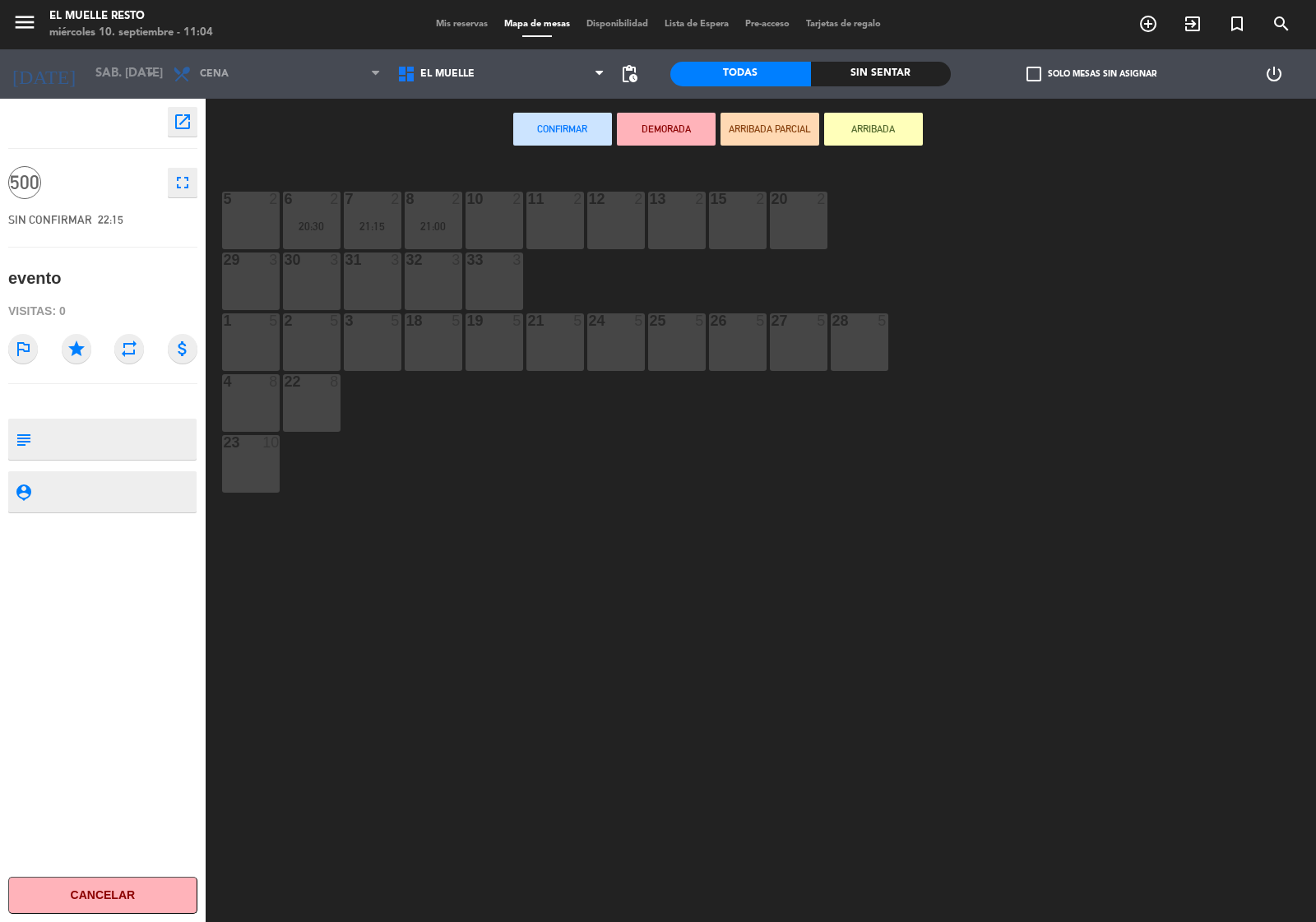
click at [253, 214] on div "5 2" at bounding box center [250, 220] width 58 height 58
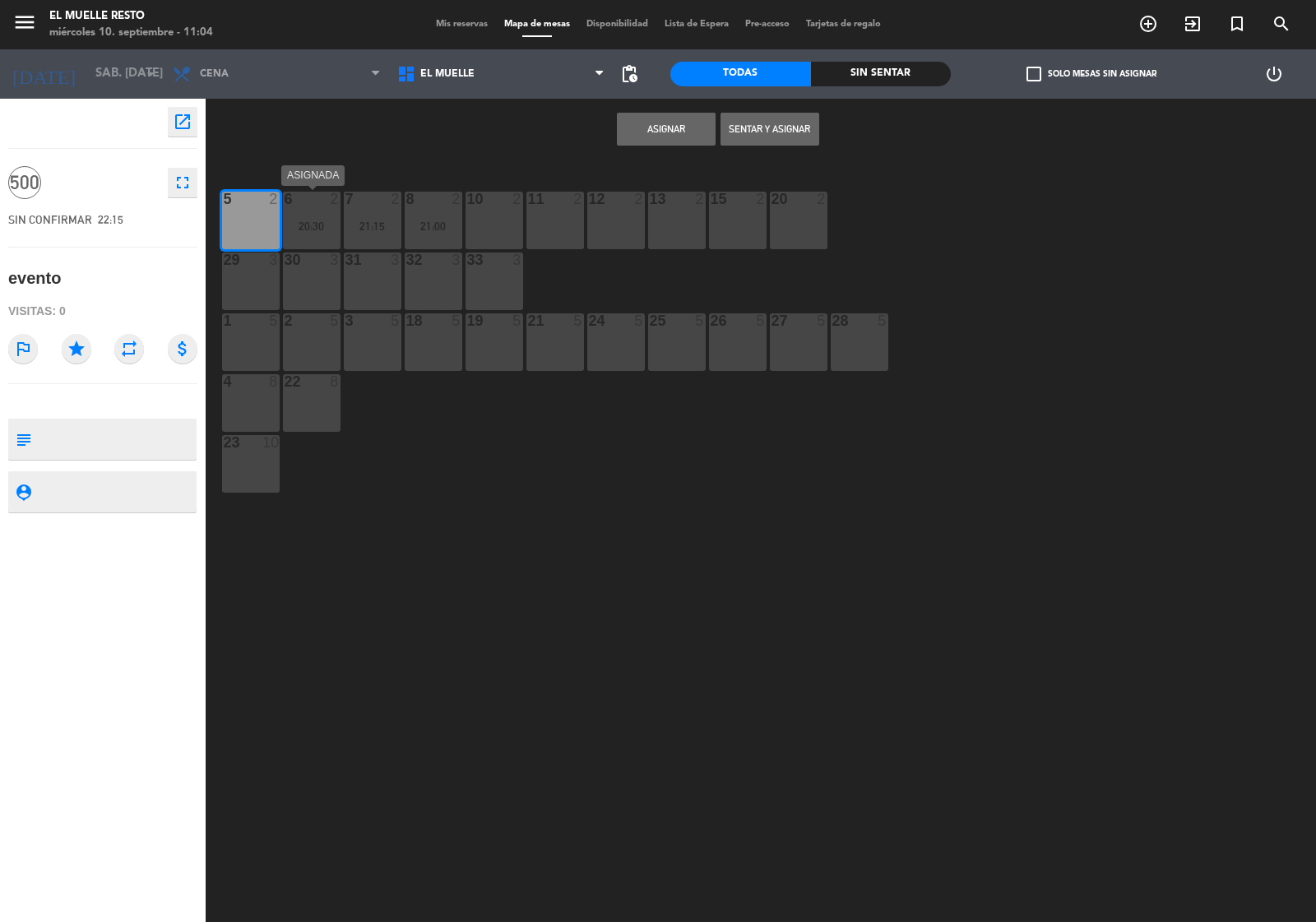
drag, startPoint x: 305, startPoint y: 223, endPoint x: 338, endPoint y: 230, distance: 33.7
click at [305, 224] on div "20:30" at bounding box center [311, 226] width 58 height 12
drag, startPoint x: 366, startPoint y: 229, endPoint x: 401, endPoint y: 220, distance: 36.1
click at [375, 227] on div "21:15" at bounding box center [372, 226] width 58 height 12
click at [433, 214] on div "8 2 21:00" at bounding box center [433, 220] width 58 height 58
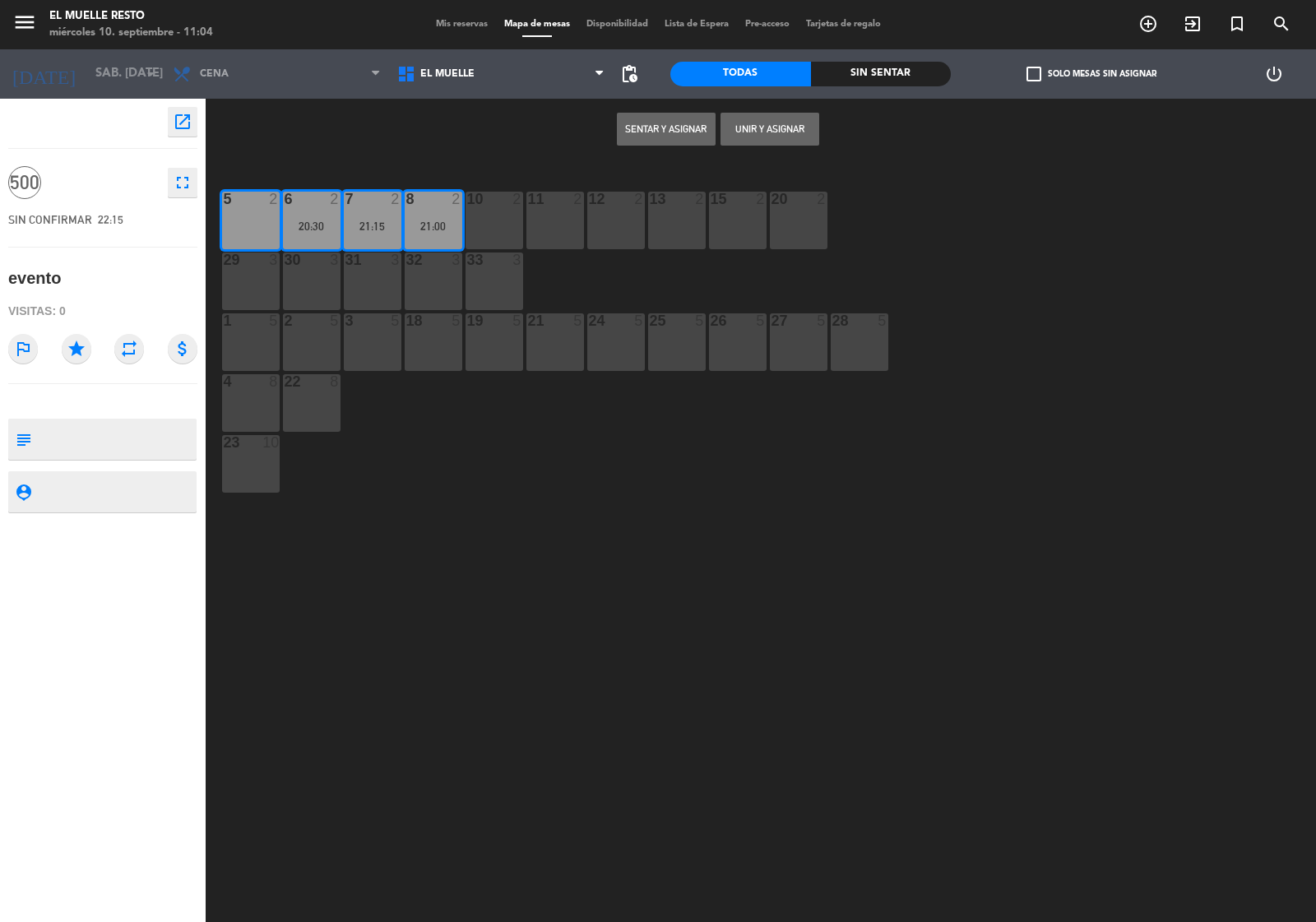
drag, startPoint x: 473, startPoint y: 214, endPoint x: 496, endPoint y: 214, distance: 23.0
click at [487, 214] on div "10 2" at bounding box center [494, 220] width 58 height 58
click at [537, 214] on div "11 2" at bounding box center [555, 220] width 58 height 58
click at [483, 214] on div "10 2" at bounding box center [494, 220] width 58 height 58
drag, startPoint x: 626, startPoint y: 215, endPoint x: 644, endPoint y: 215, distance: 18.0
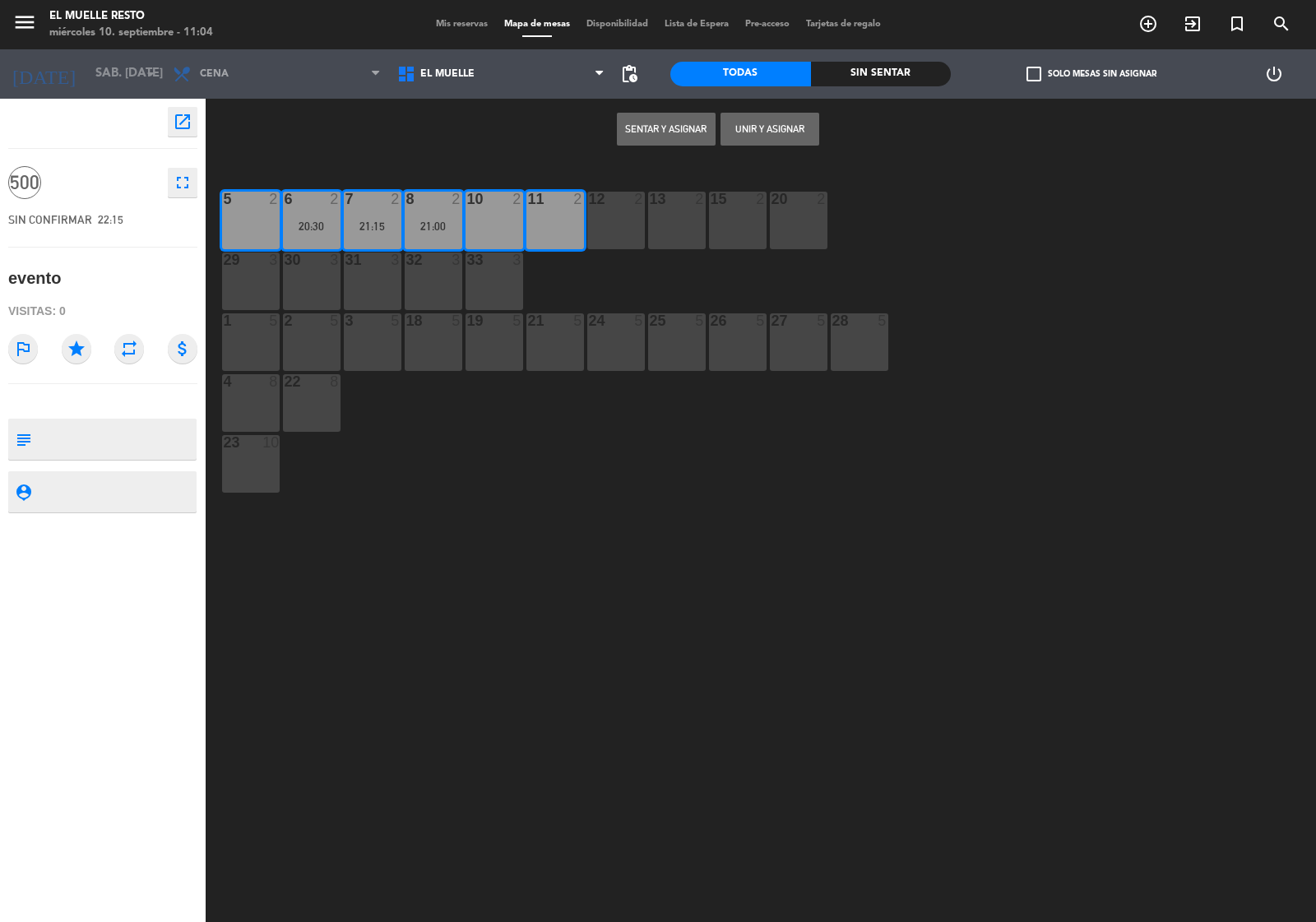
click at [630, 215] on div "12 2" at bounding box center [616, 220] width 58 height 58
click at [795, 219] on div "20 2" at bounding box center [799, 220] width 58 height 58
drag, startPoint x: 743, startPoint y: 222, endPoint x: 680, endPoint y: 226, distance: 63.1
click at [737, 222] on div "15 2" at bounding box center [738, 220] width 58 height 58
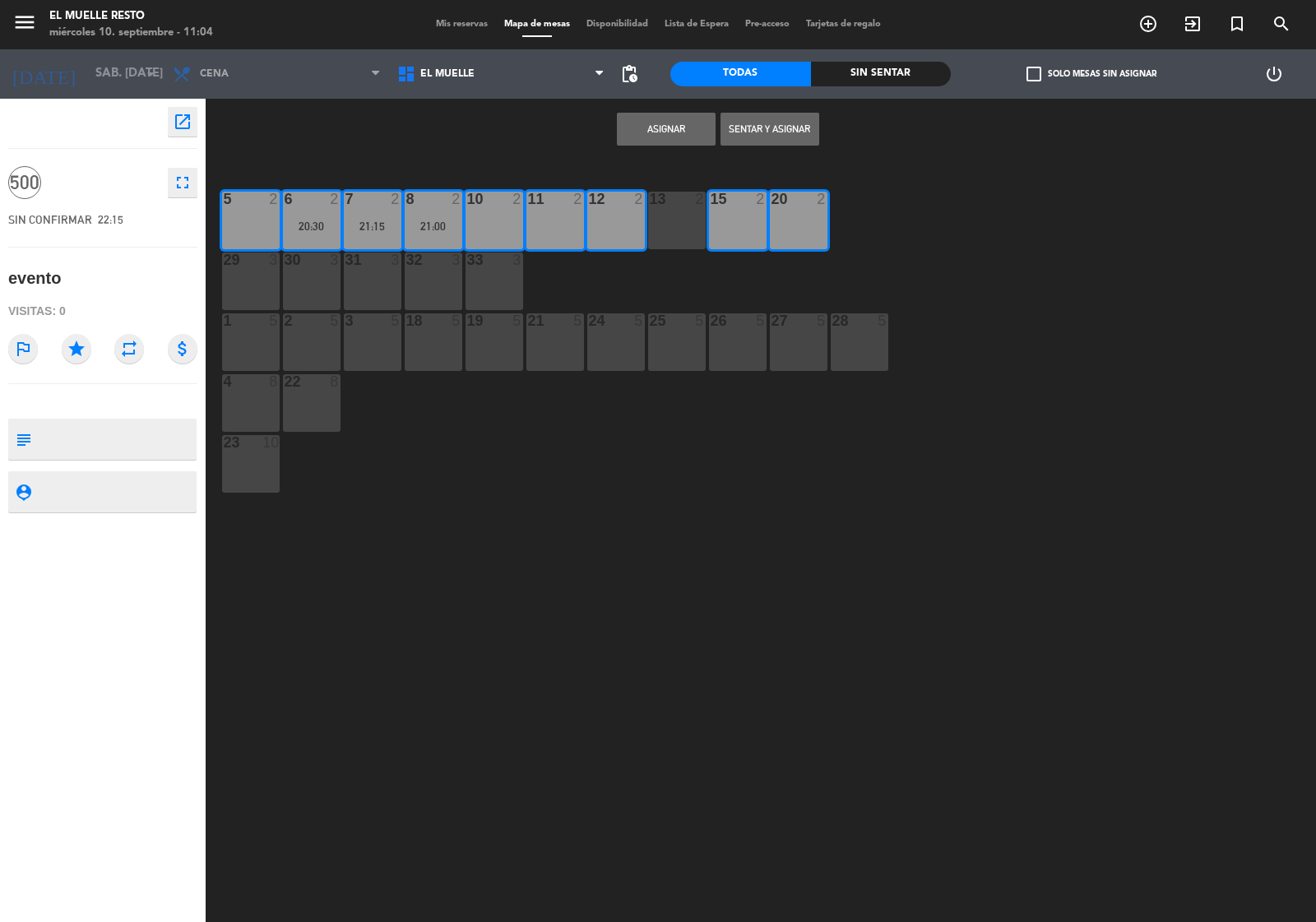
click at [663, 226] on div "13 2" at bounding box center [677, 220] width 58 height 58
drag, startPoint x: 856, startPoint y: 347, endPoint x: 794, endPoint y: 352, distance: 62.2
click at [856, 346] on div "28 5" at bounding box center [860, 342] width 58 height 58
click at [791, 350] on div "27 5" at bounding box center [799, 342] width 58 height 58
click at [729, 345] on div "26 5" at bounding box center [738, 342] width 58 height 58
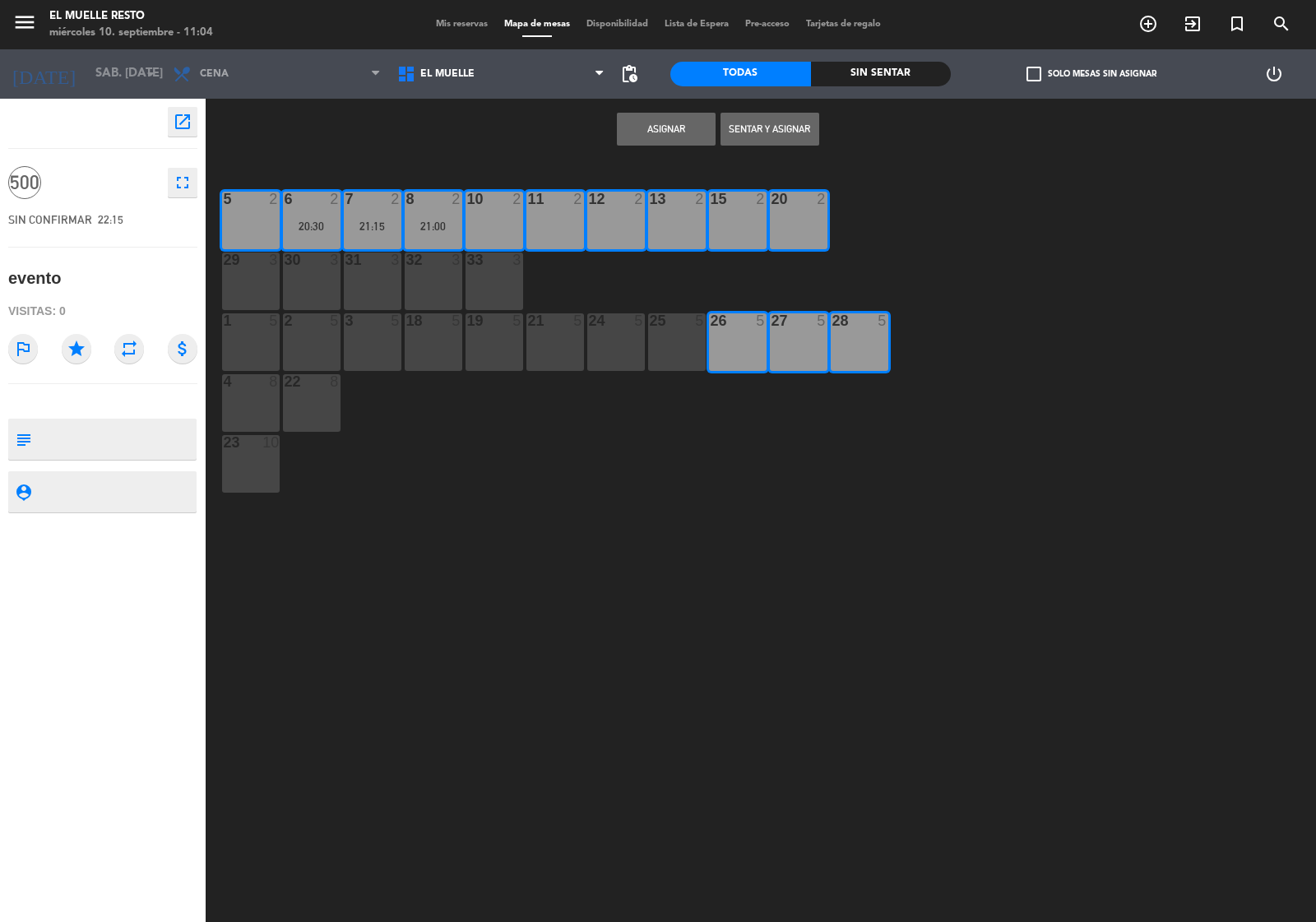
click at [683, 350] on div "25 5" at bounding box center [677, 342] width 58 height 58
click at [613, 350] on div "24 5" at bounding box center [616, 342] width 58 height 58
click at [549, 345] on div "21 5" at bounding box center [555, 342] width 58 height 58
click at [496, 347] on div "19 5" at bounding box center [494, 342] width 58 height 58
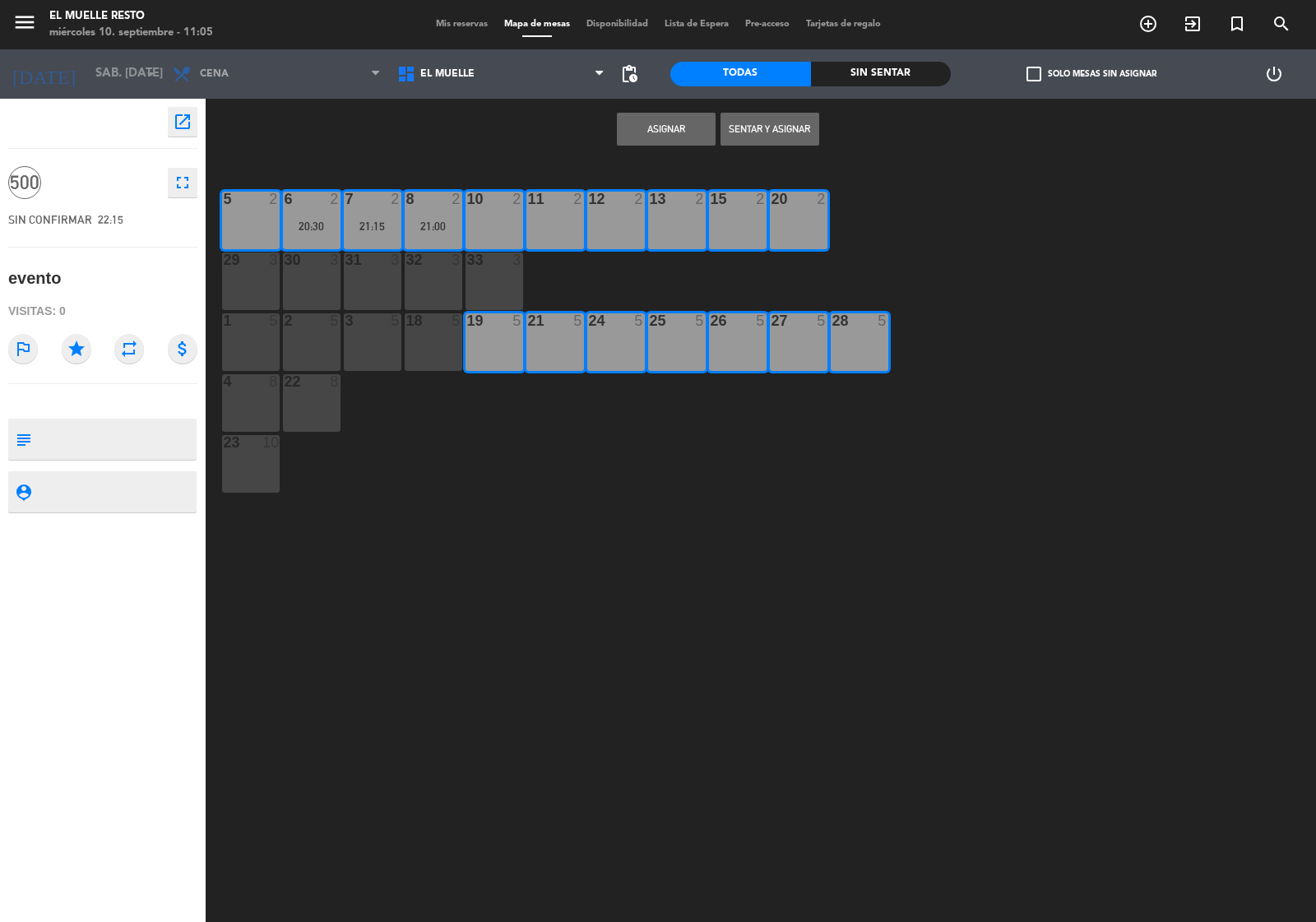
click at [483, 284] on div "33 3" at bounding box center [494, 281] width 58 height 58
drag, startPoint x: 433, startPoint y: 282, endPoint x: 426, endPoint y: 325, distance: 43.6
click at [431, 293] on div "32 3" at bounding box center [433, 281] width 58 height 58
click at [426, 326] on div at bounding box center [433, 321] width 28 height 15
click at [377, 331] on div "3 5" at bounding box center [372, 342] width 58 height 58
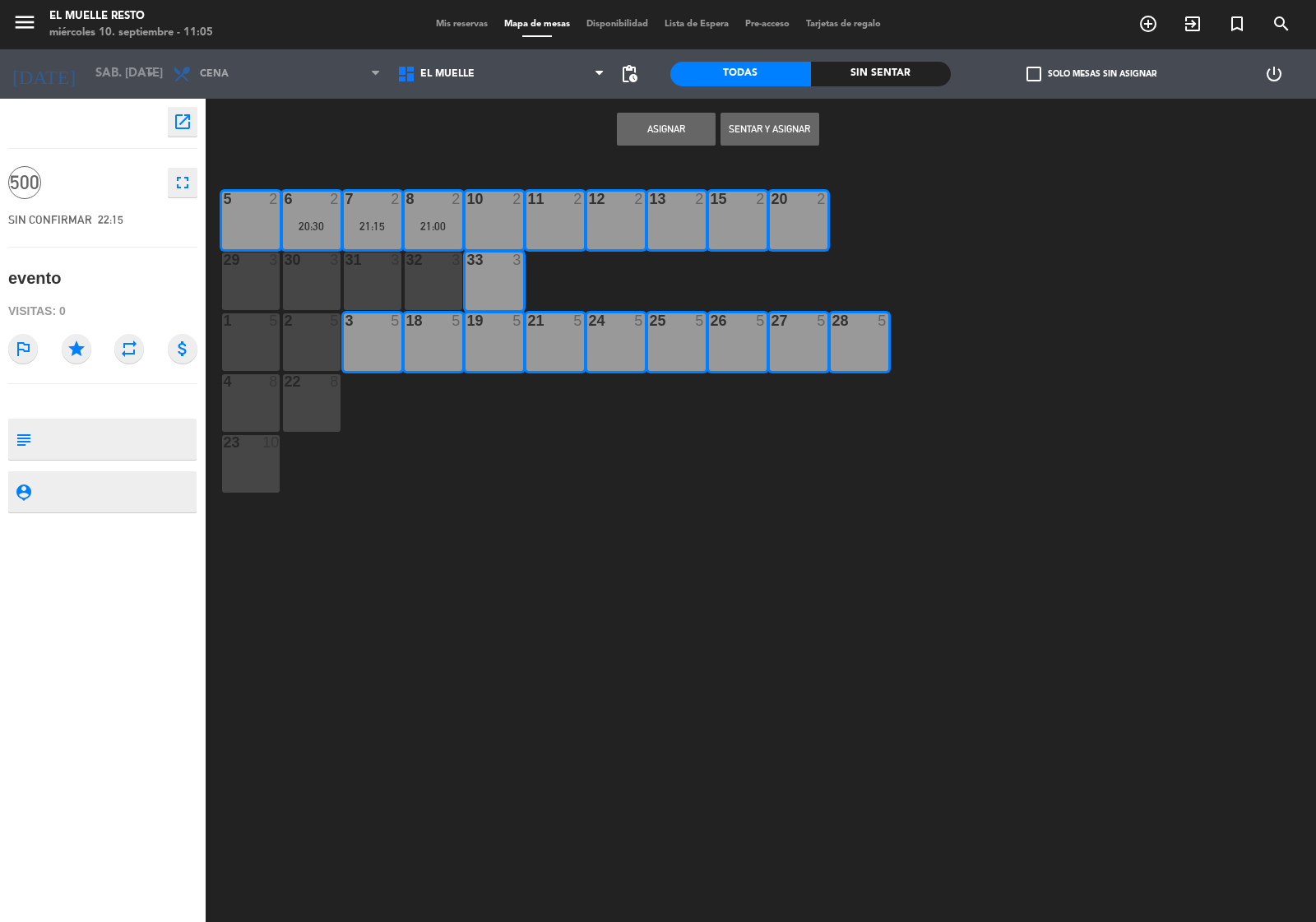
click at [424, 275] on div "32 3" at bounding box center [433, 281] width 58 height 58
click at [382, 282] on div "31 3" at bounding box center [372, 281] width 58 height 58
click at [305, 290] on div "30 3" at bounding box center [311, 281] width 58 height 58
click at [318, 337] on div "2 5" at bounding box center [311, 342] width 58 height 58
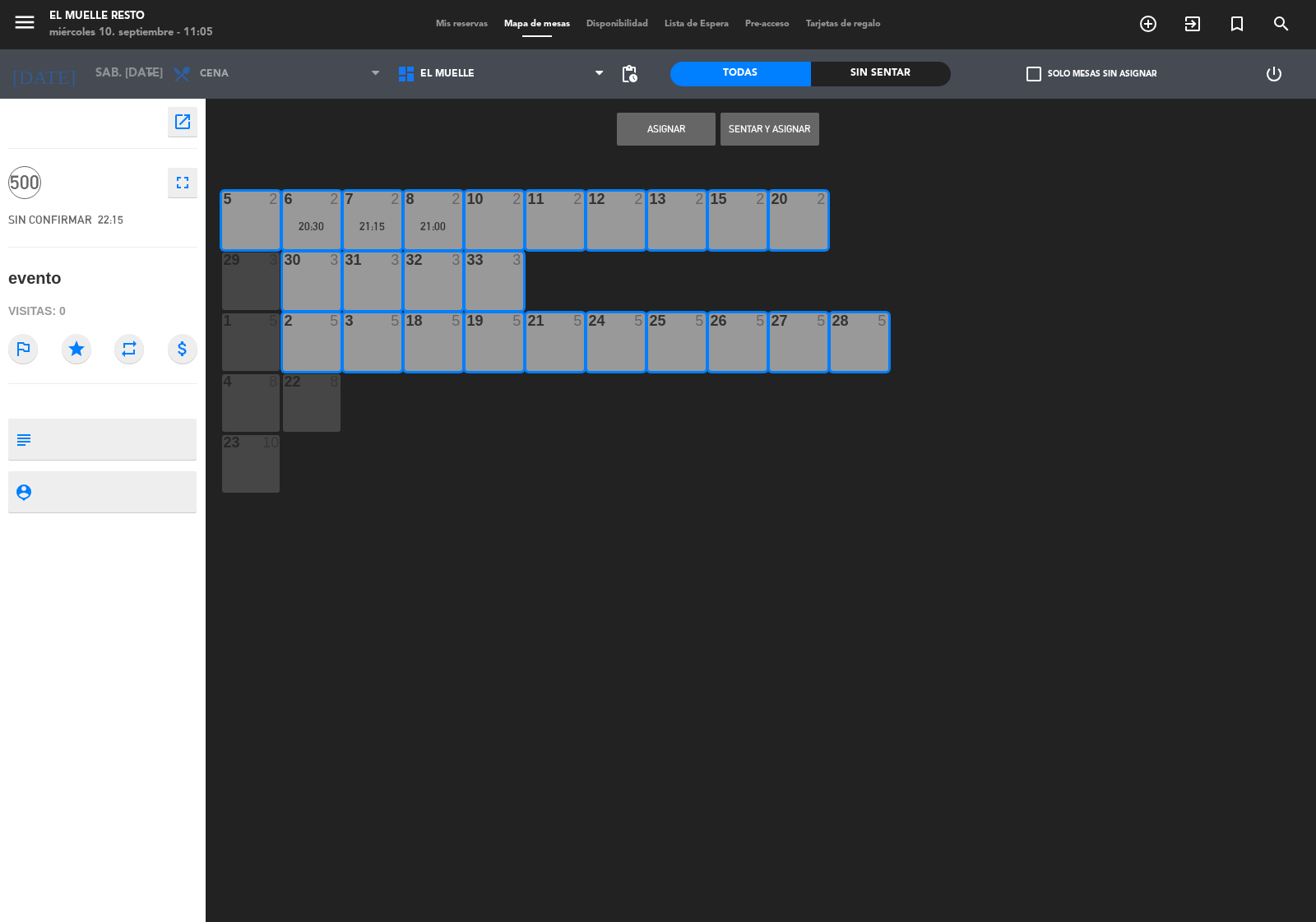
drag, startPoint x: 305, startPoint y: 401, endPoint x: 251, endPoint y: 455, distance: 76.4
click at [305, 406] on div "22 8" at bounding box center [311, 403] width 58 height 58
click at [241, 465] on div "23 10" at bounding box center [250, 464] width 58 height 58
click at [235, 396] on div "4 8" at bounding box center [250, 403] width 58 height 58
click at [247, 351] on div "1 5" at bounding box center [250, 342] width 58 height 58
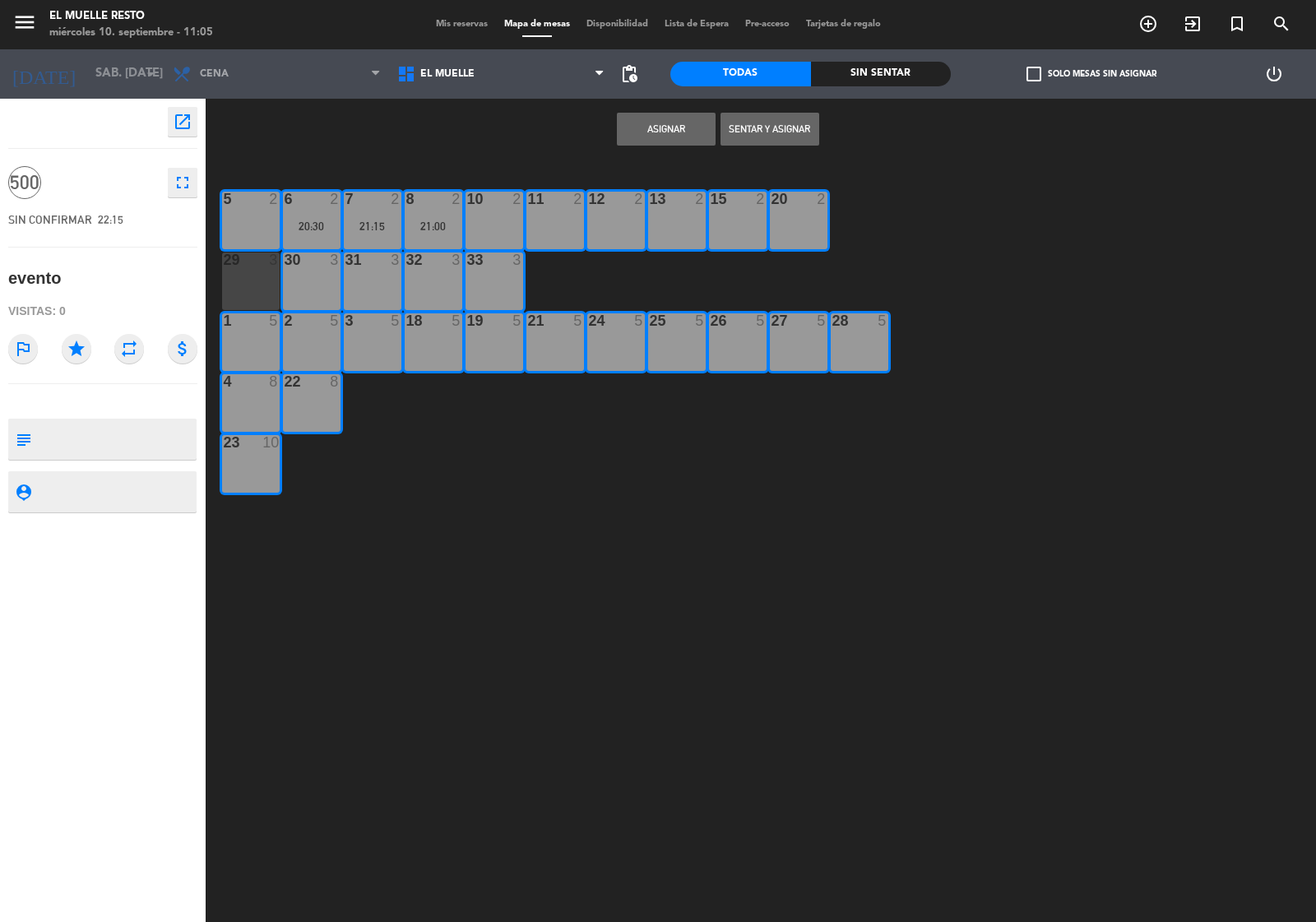
click at [250, 280] on div "29 3" at bounding box center [250, 281] width 58 height 58
click at [651, 123] on button "Asignar" at bounding box center [666, 128] width 98 height 33
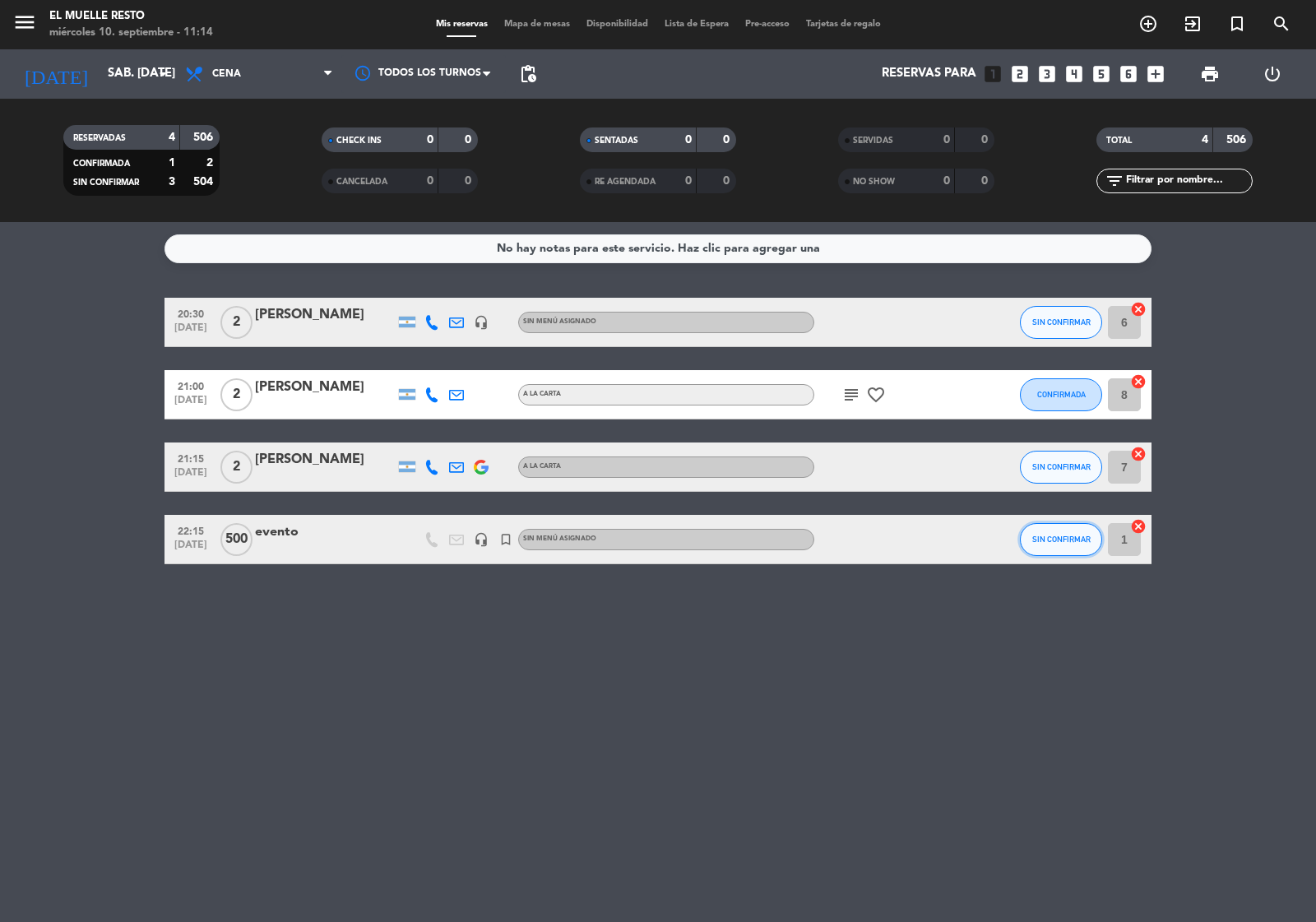
click at [1061, 529] on button "SIN CONFIRMAR" at bounding box center [1061, 539] width 83 height 33
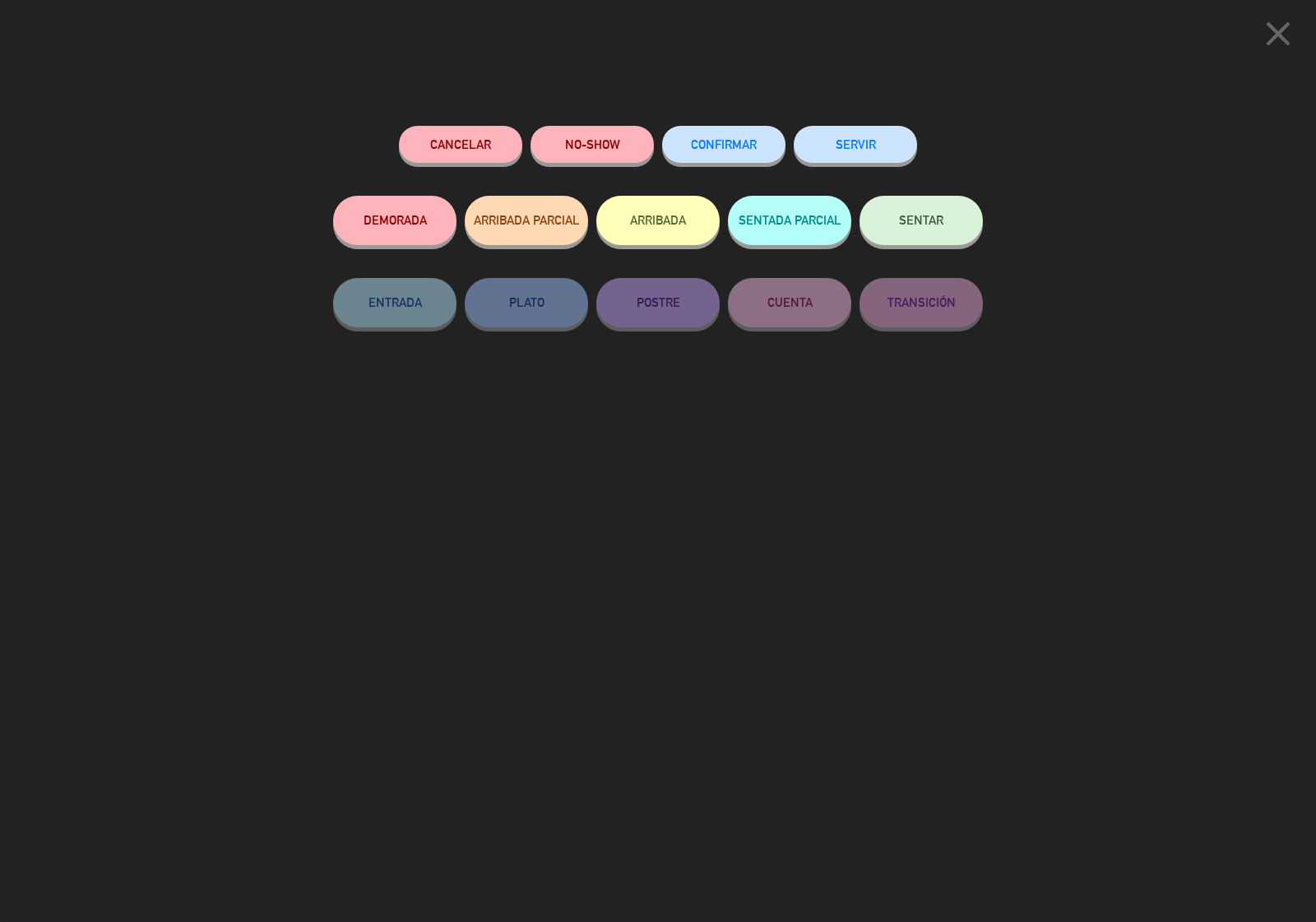
click at [697, 145] on span "CONFIRMAR" at bounding box center [724, 144] width 66 height 14
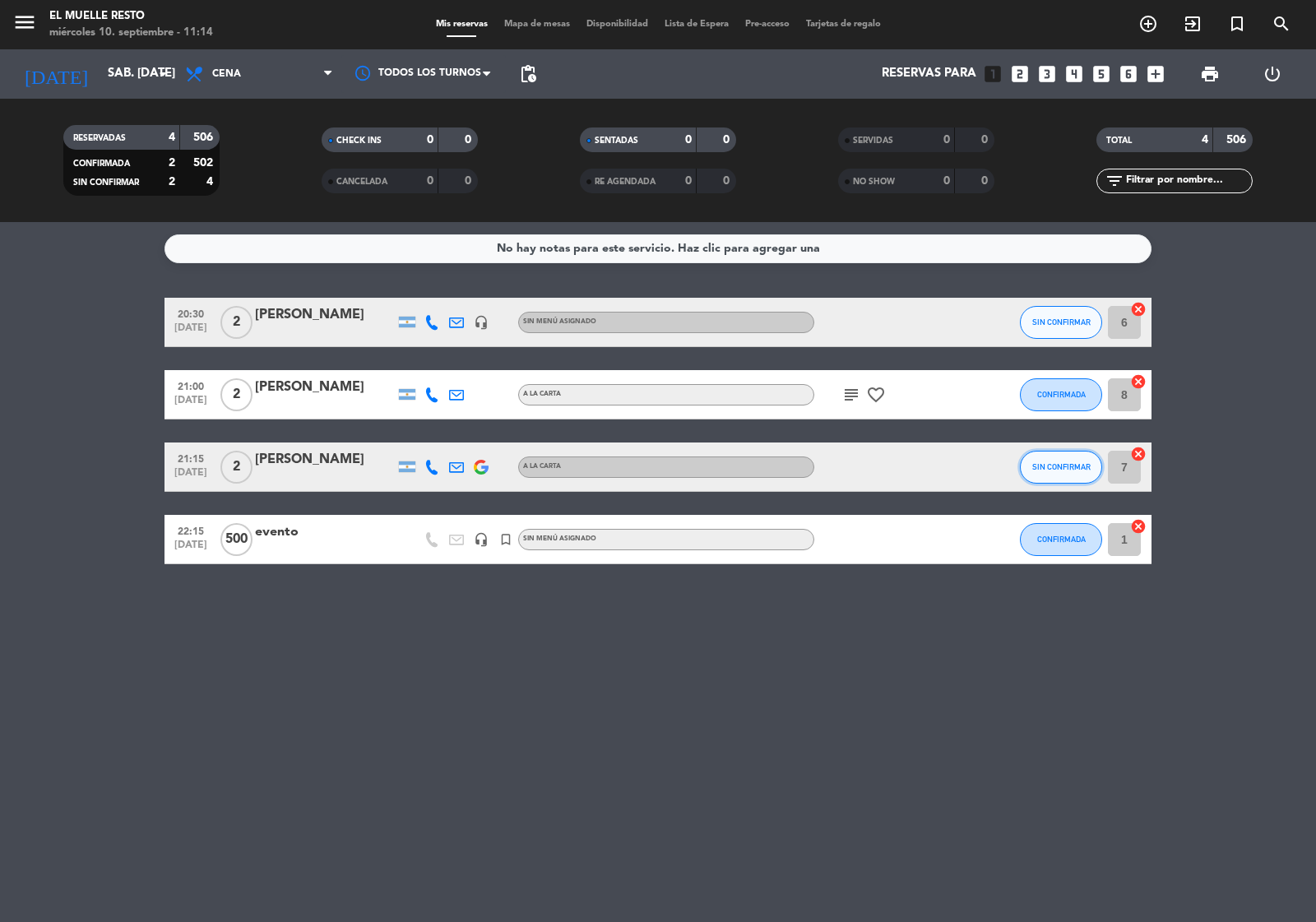
click at [1041, 462] on span "SIN CONFIRMAR" at bounding box center [1061, 466] width 58 height 9
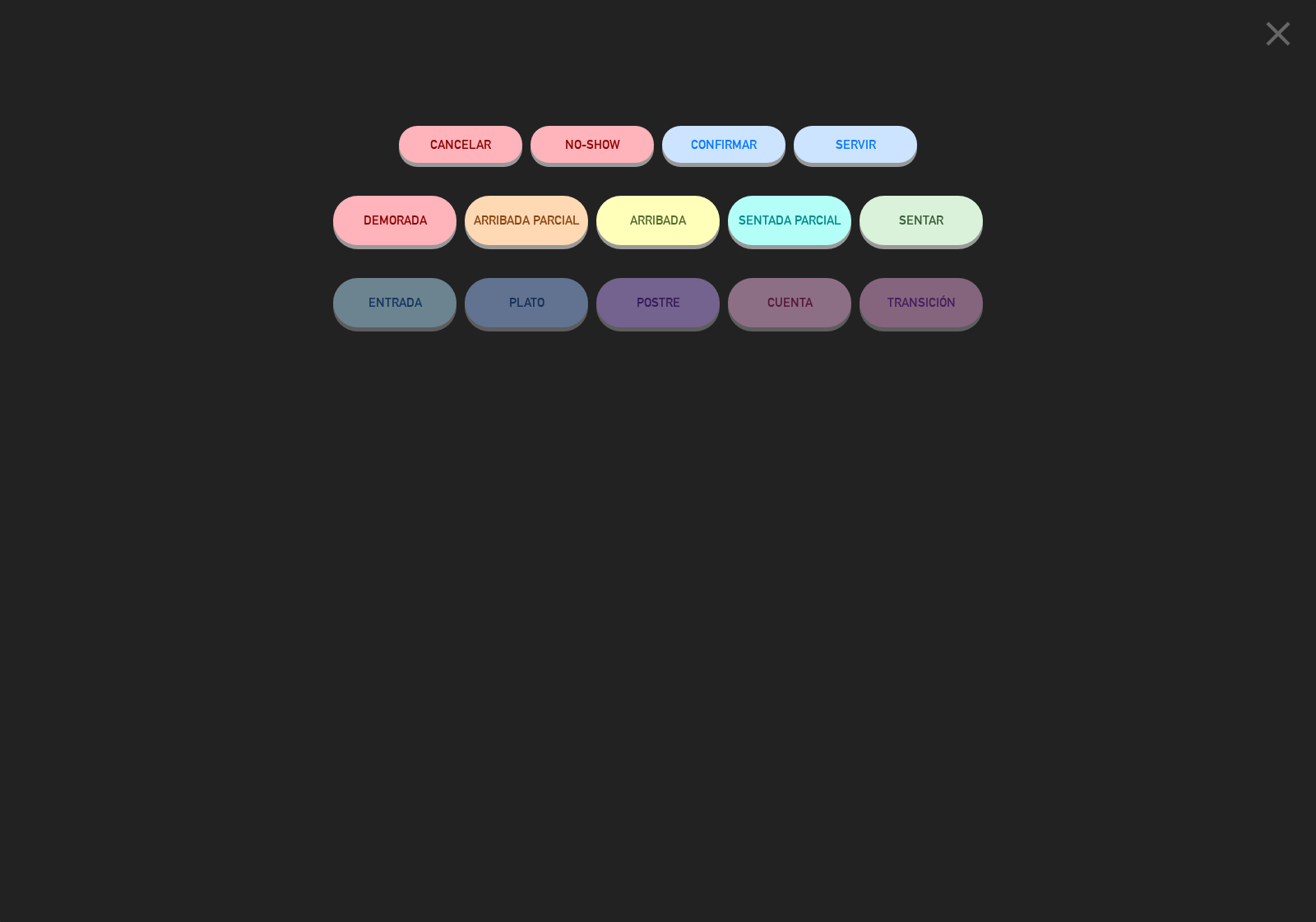
click at [714, 152] on button "CONFIRMAR" at bounding box center [724, 144] width 124 height 37
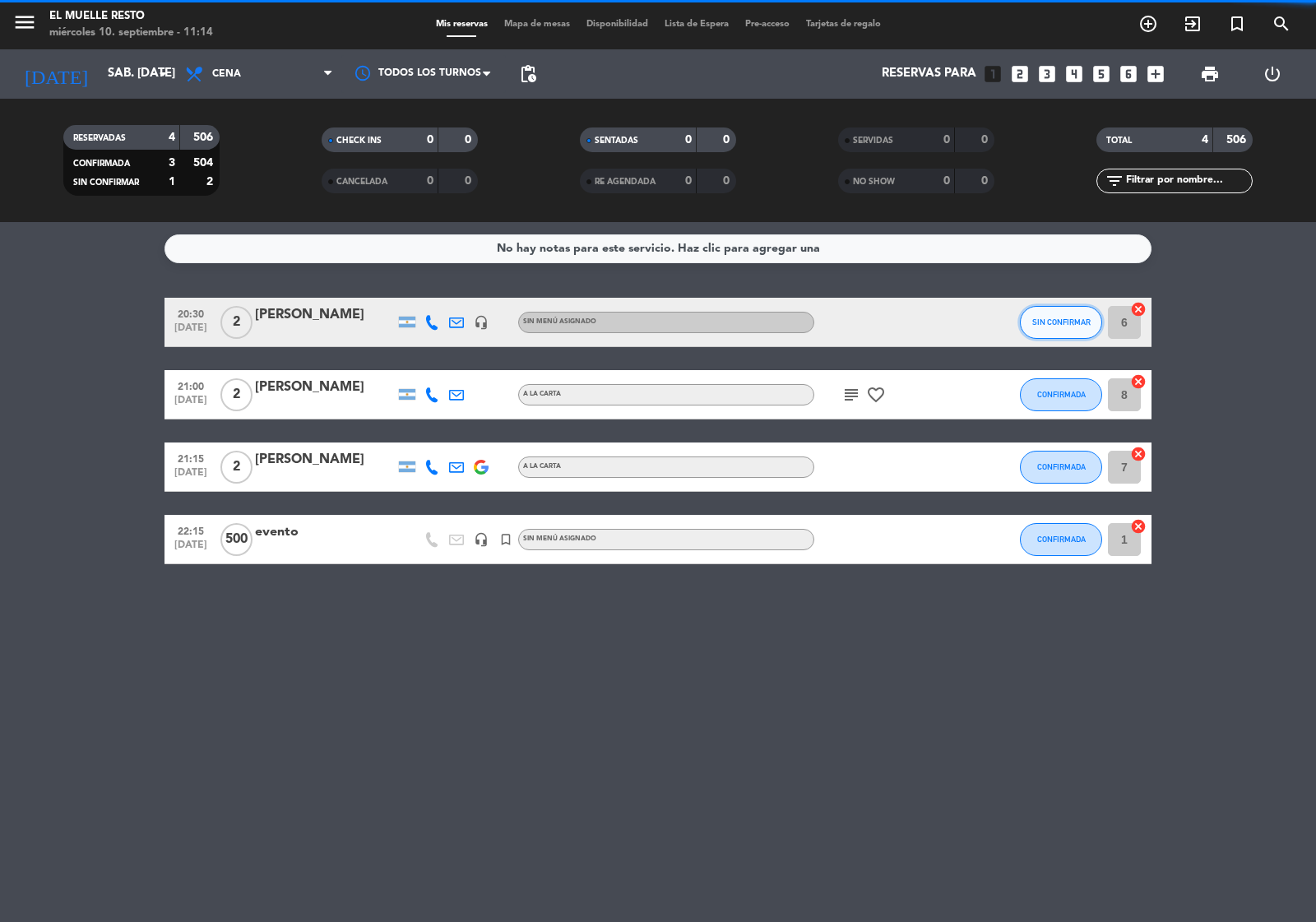
click at [1063, 325] on span "SIN CONFIRMAR" at bounding box center [1061, 322] width 58 height 9
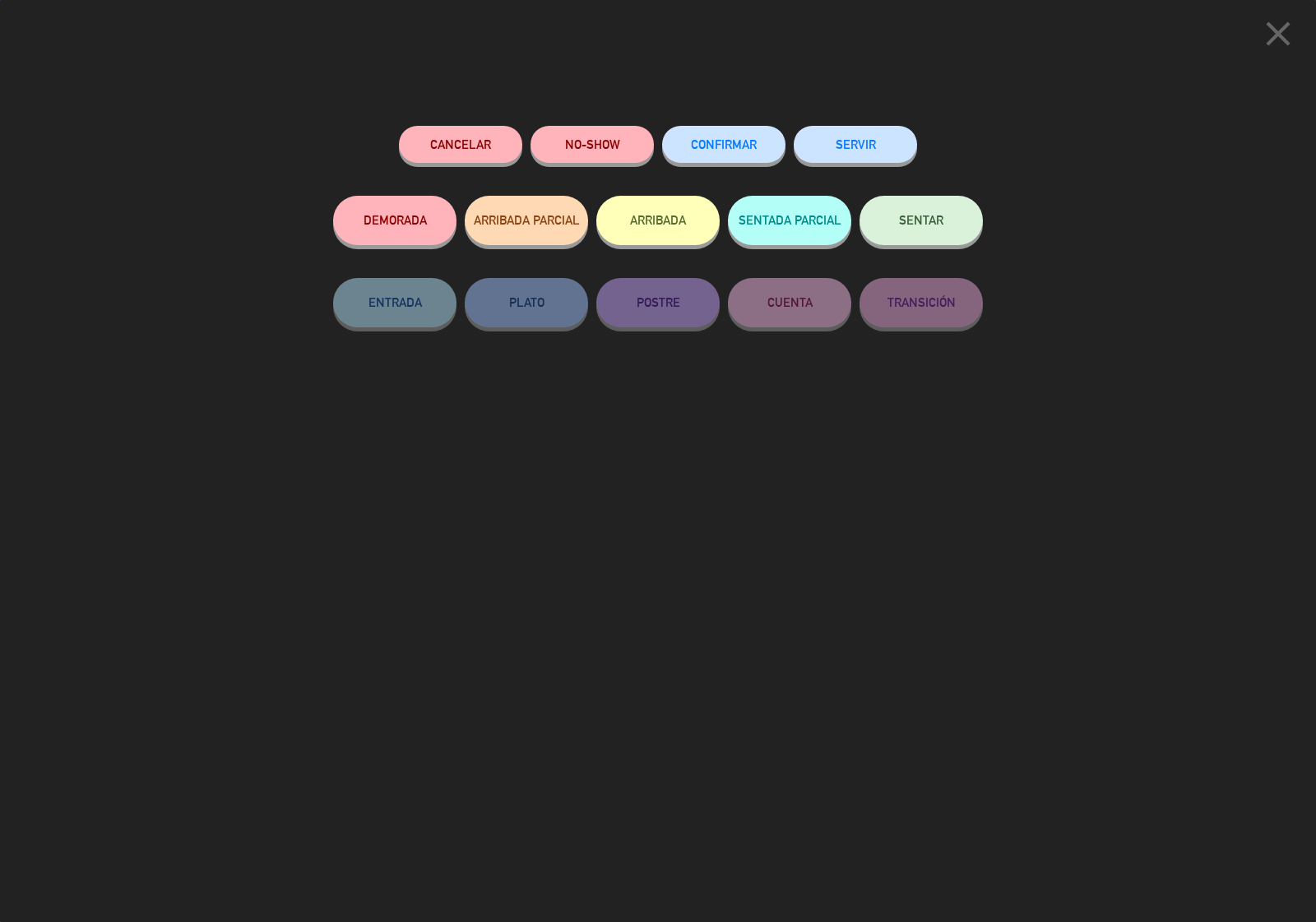
click at [727, 163] on div "CONFIRMAR" at bounding box center [724, 161] width 124 height 70
click at [730, 141] on span "CONFIRMAR" at bounding box center [724, 144] width 66 height 14
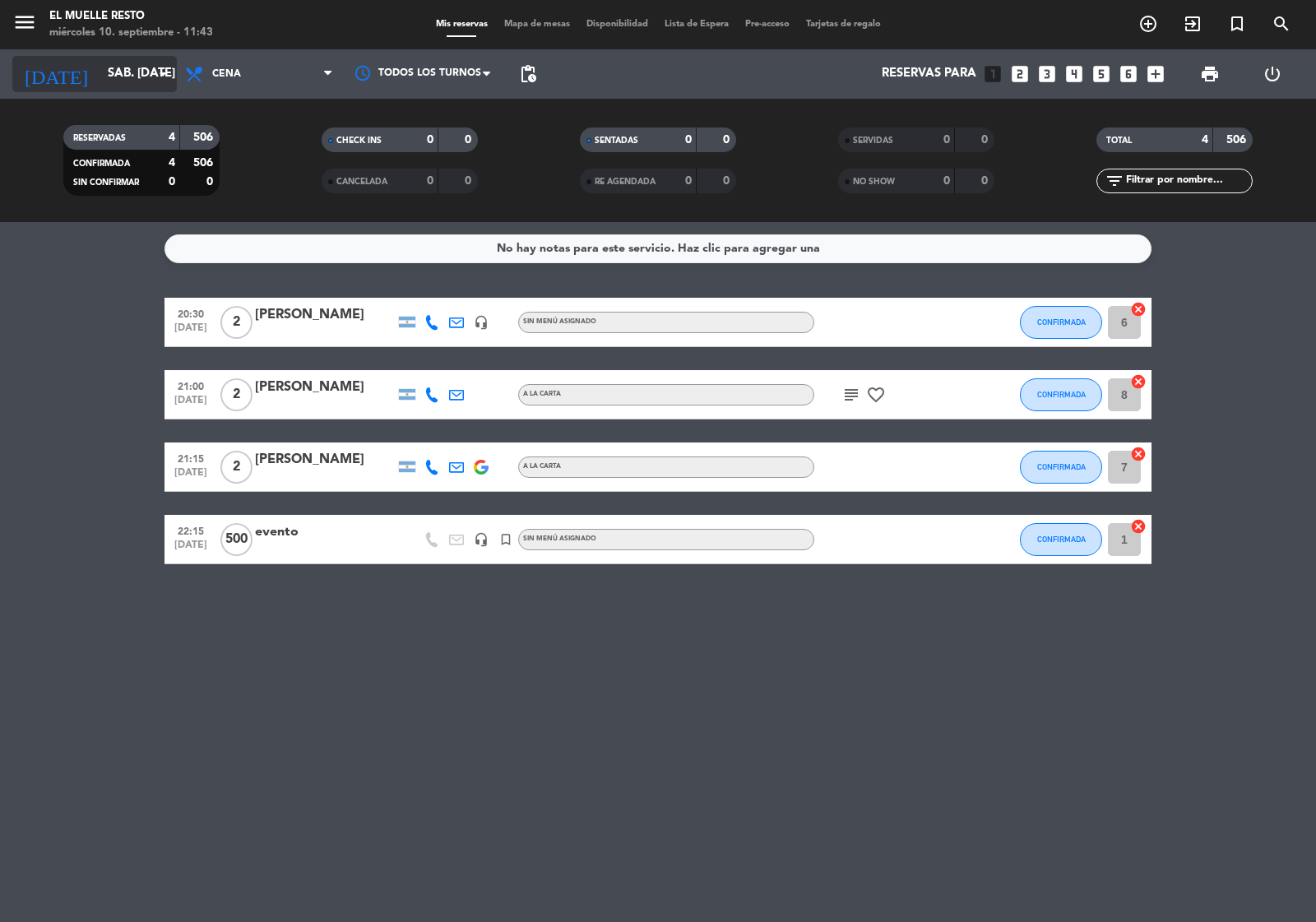
click at [99, 68] on input "sáb. [DATE]" at bounding box center [179, 73] width 159 height 31
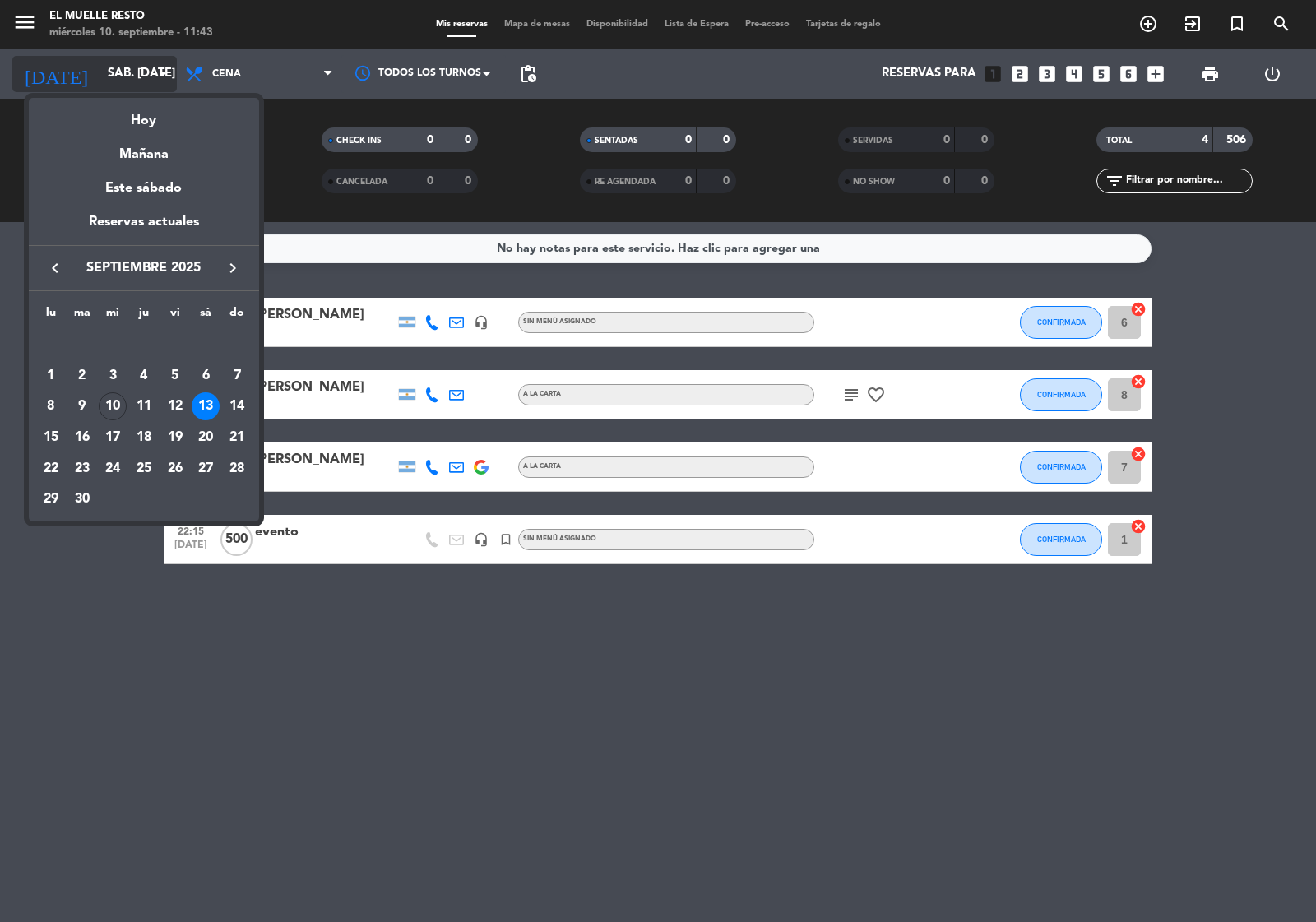
click at [99, 68] on div at bounding box center [658, 461] width 1316 height 922
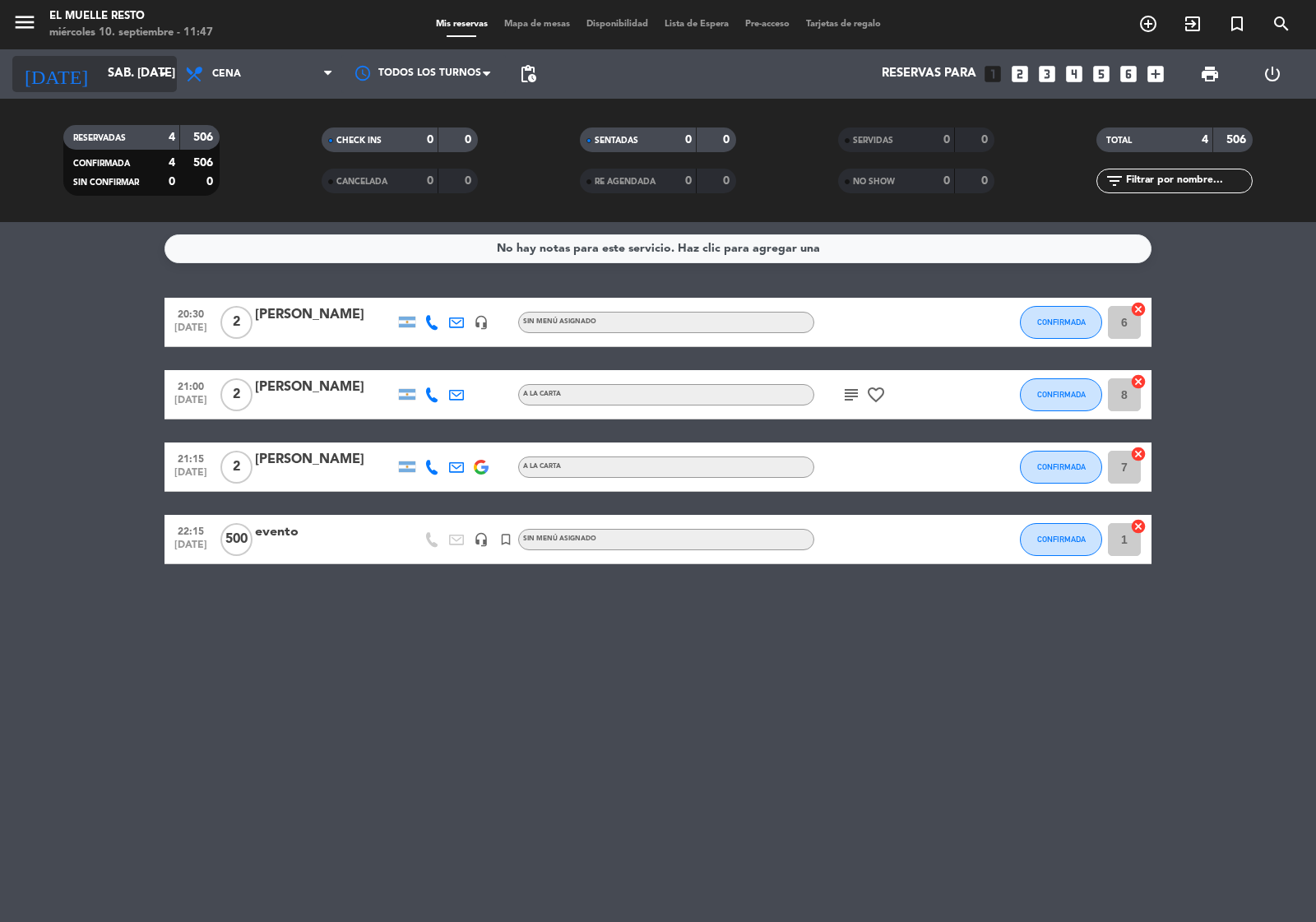
click at [108, 67] on input "sáb. [DATE]" at bounding box center [179, 73] width 159 height 31
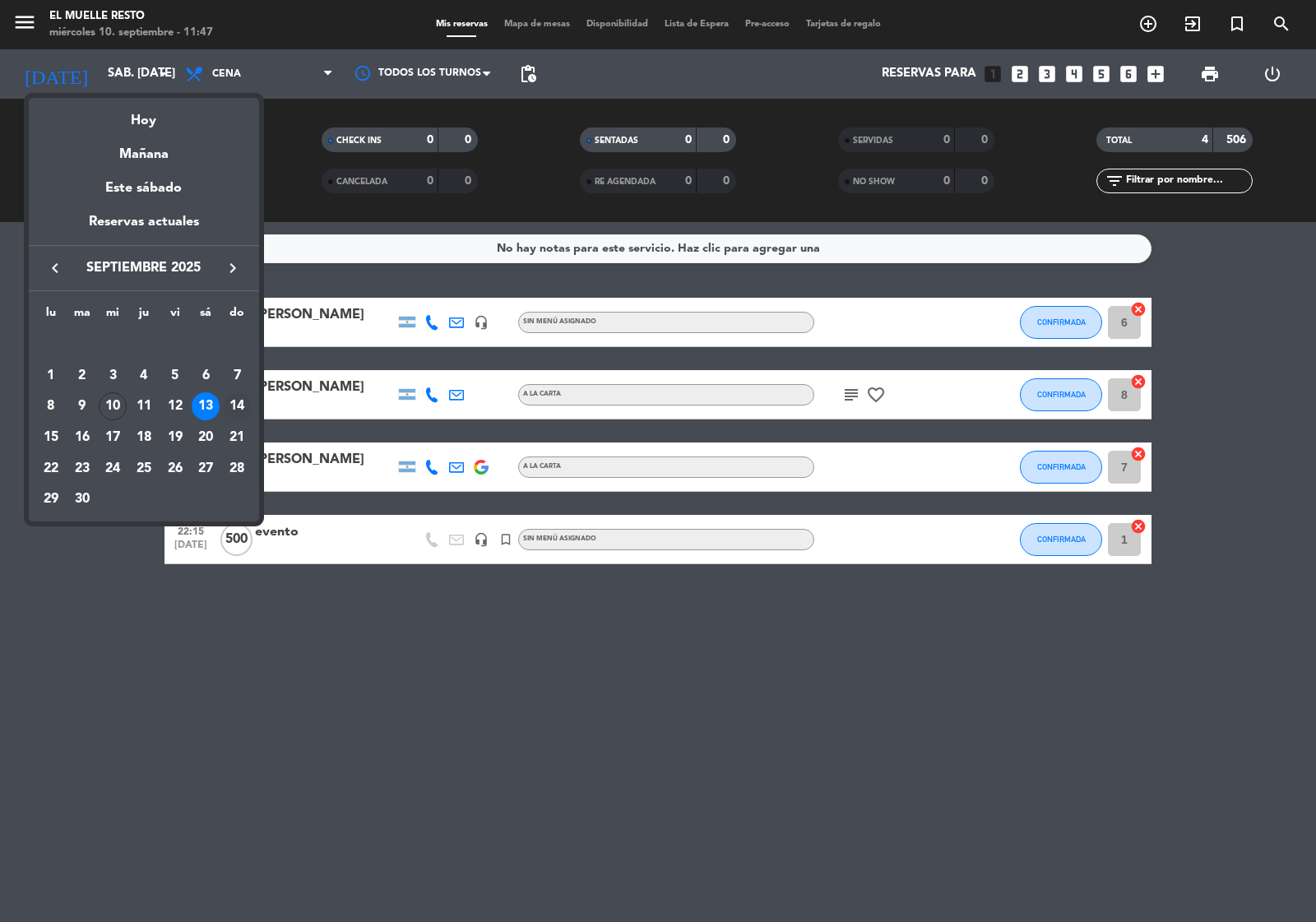
click at [239, 401] on div "14" at bounding box center [237, 406] width 28 height 28
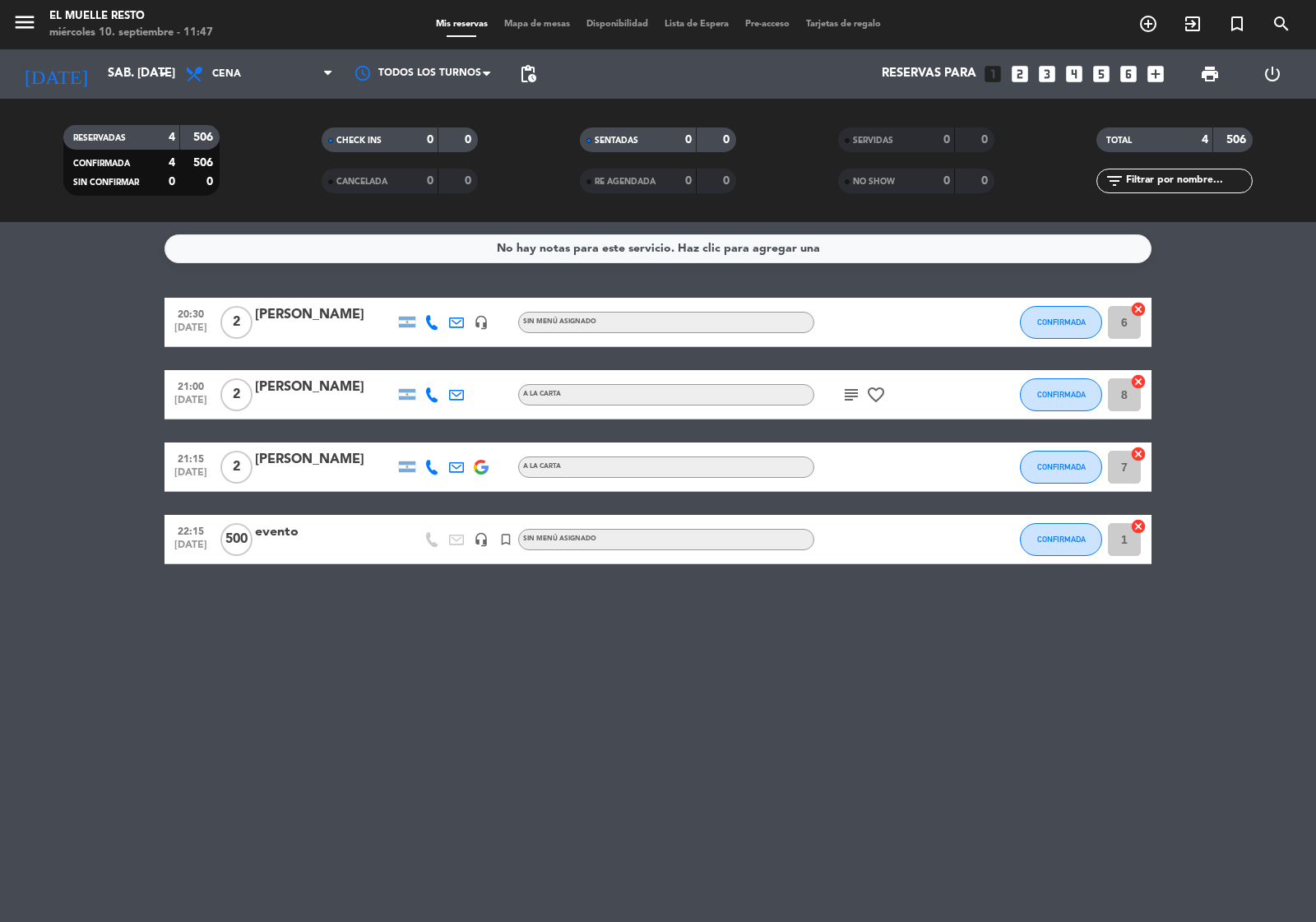
type input "dom. [DATE]"
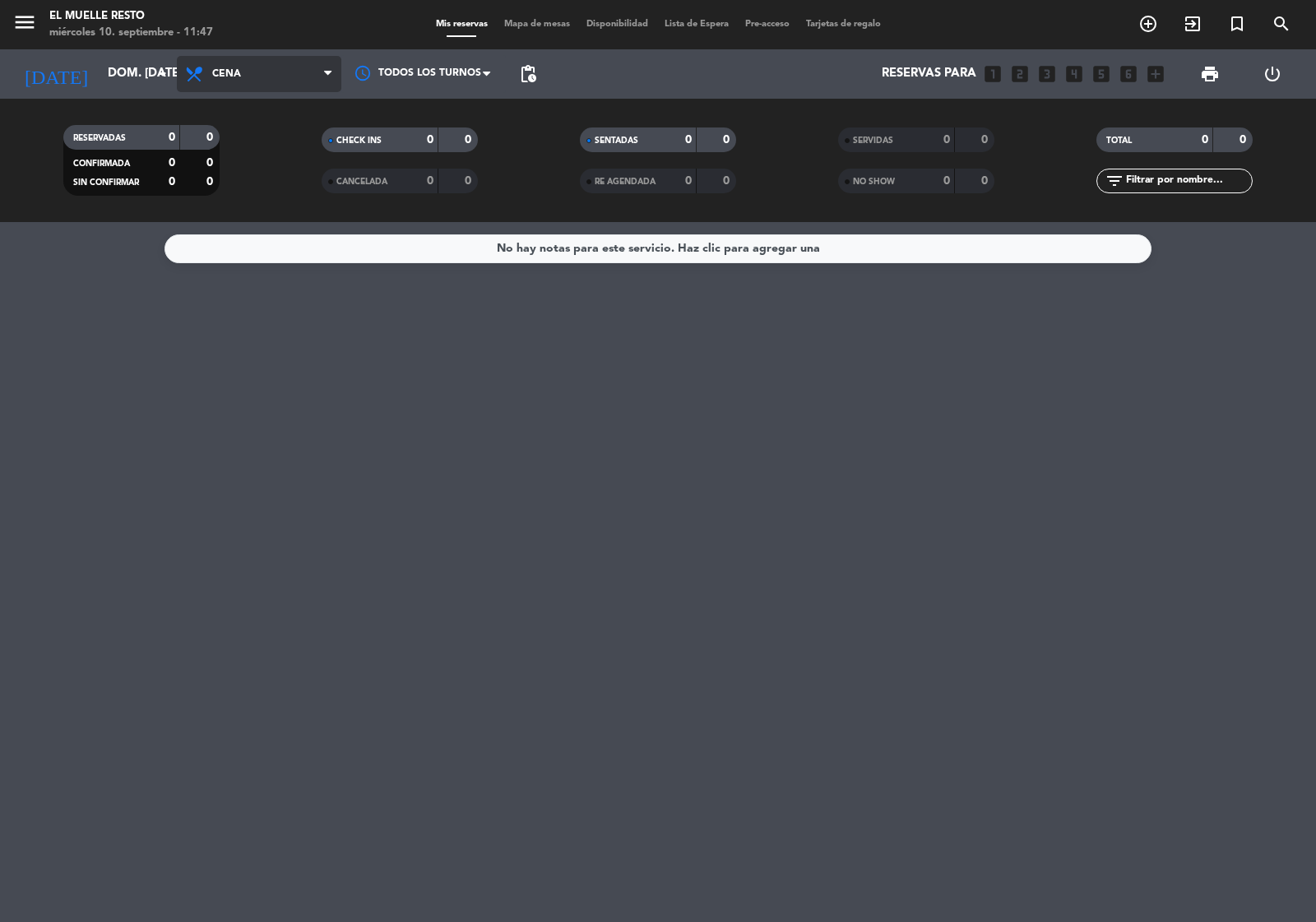
click at [330, 80] on icon at bounding box center [327, 74] width 8 height 13
click at [280, 149] on div "menu El Muelle Resto miércoles 10. septiembre - 11:47 Mis reservas Mapa de mesa…" at bounding box center [658, 111] width 1316 height 222
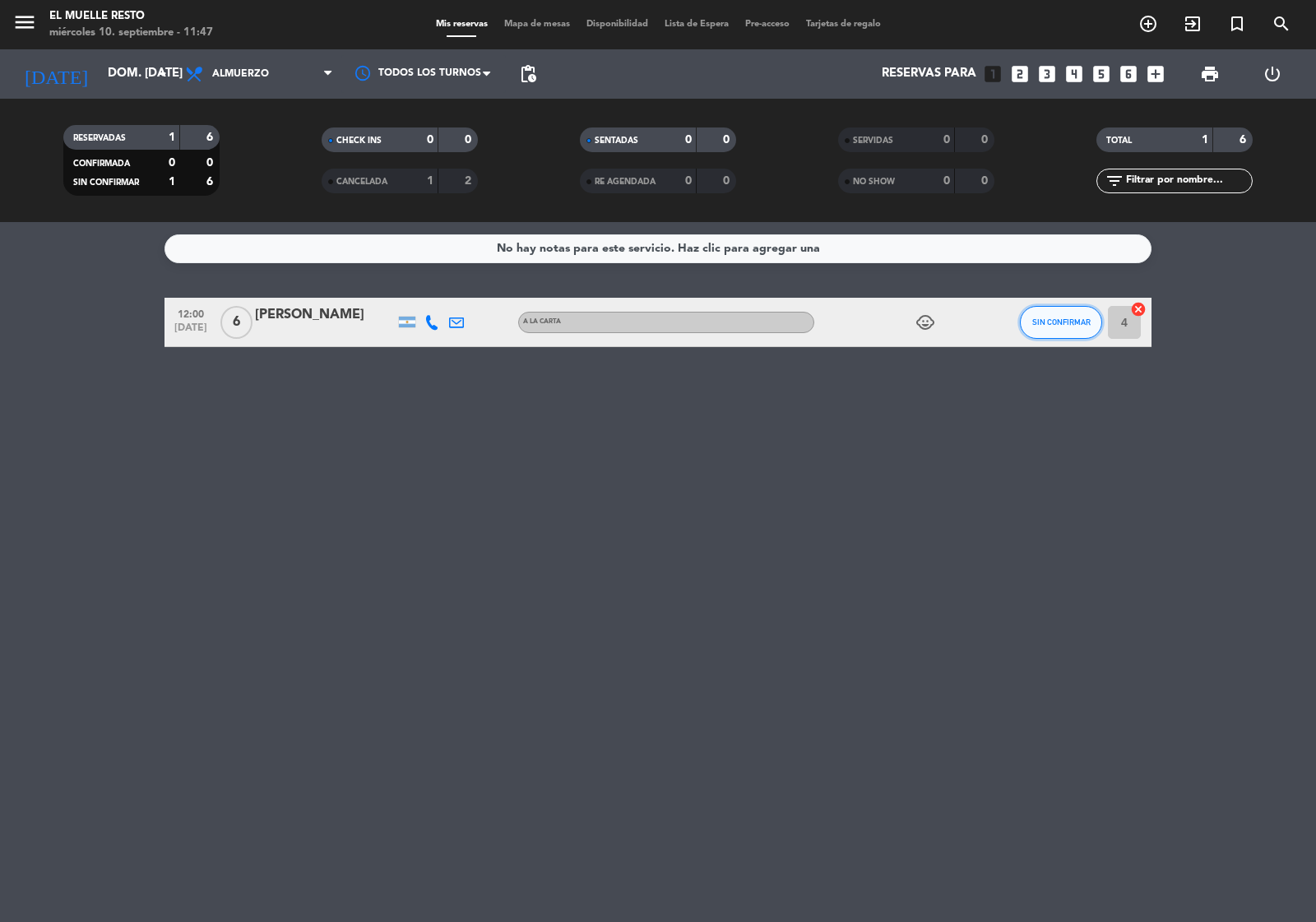
click at [1037, 320] on span "SIN CONFIRMAR" at bounding box center [1061, 322] width 58 height 9
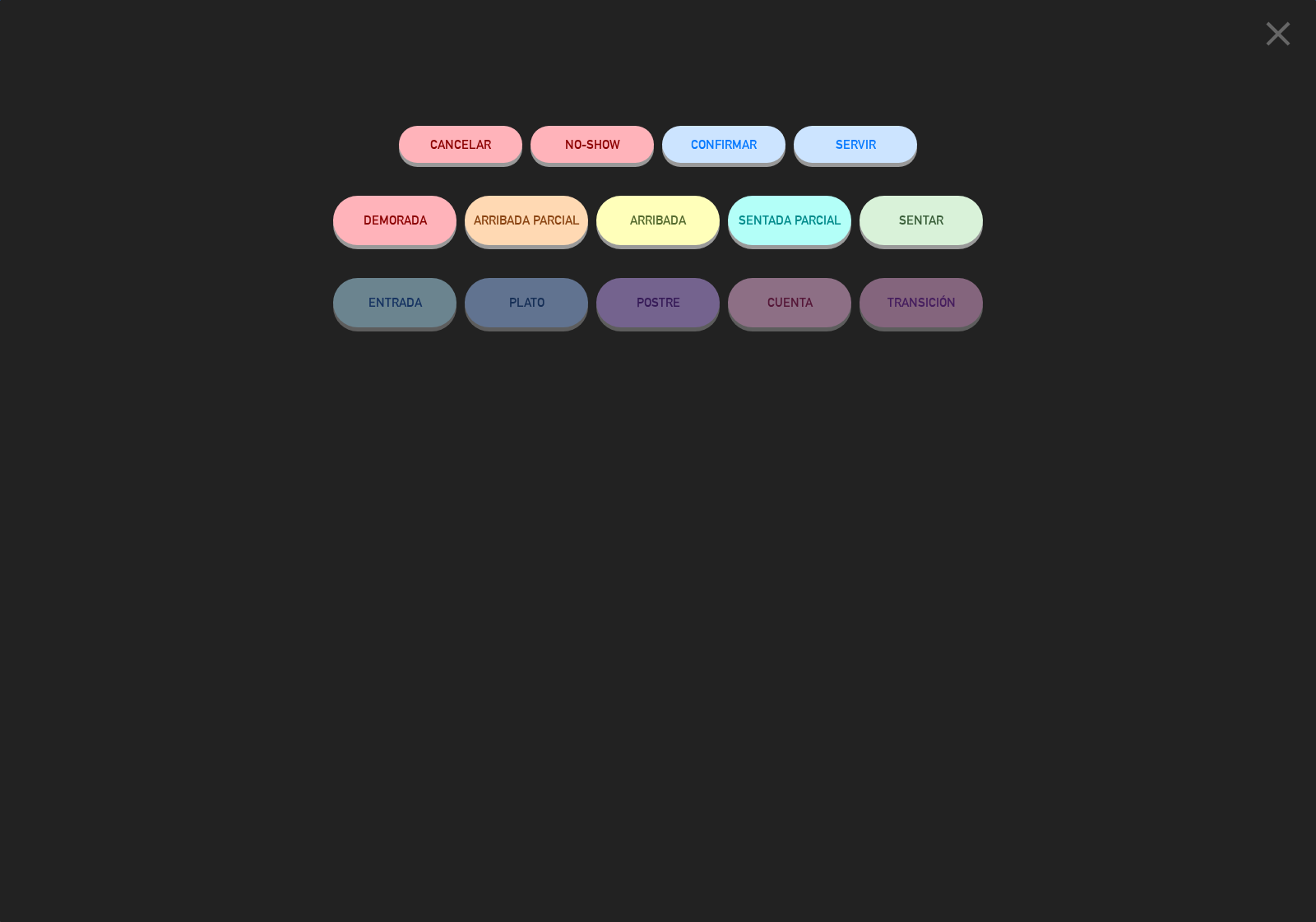
click at [705, 128] on button "CONFIRMAR" at bounding box center [724, 144] width 124 height 37
